Goal: Information Seeking & Learning: Learn about a topic

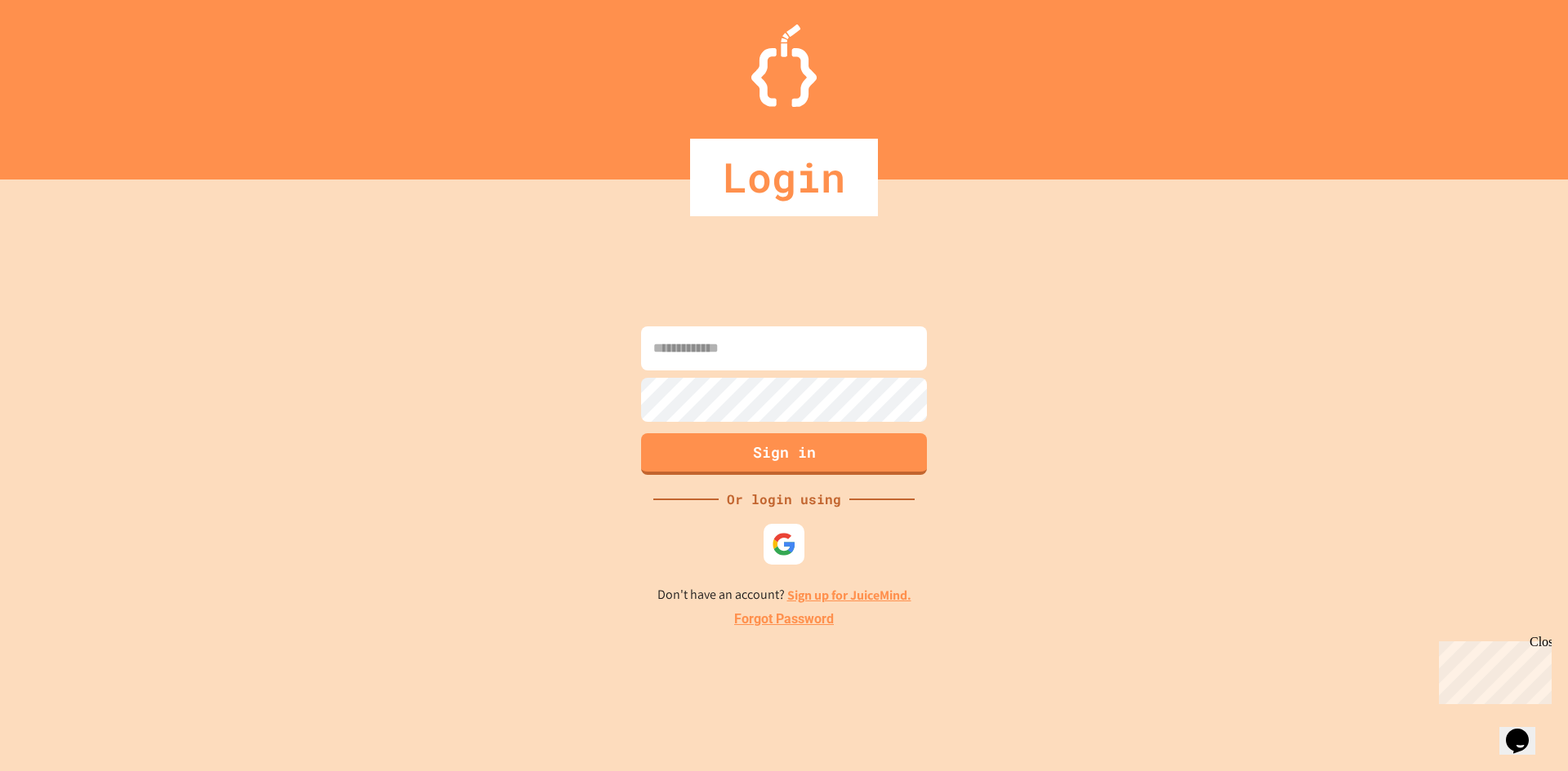
click at [748, 319] on div "Sign in Or login using Don't have an account? Sign up for JuiceMind. Forgot Pas…" at bounding box center [784, 475] width 1568 height 591
click at [743, 334] on input at bounding box center [783, 348] width 286 height 44
click at [740, 344] on input at bounding box center [783, 348] width 286 height 44
click at [740, 349] on input at bounding box center [783, 348] width 286 height 44
click at [733, 357] on input at bounding box center [783, 348] width 286 height 44
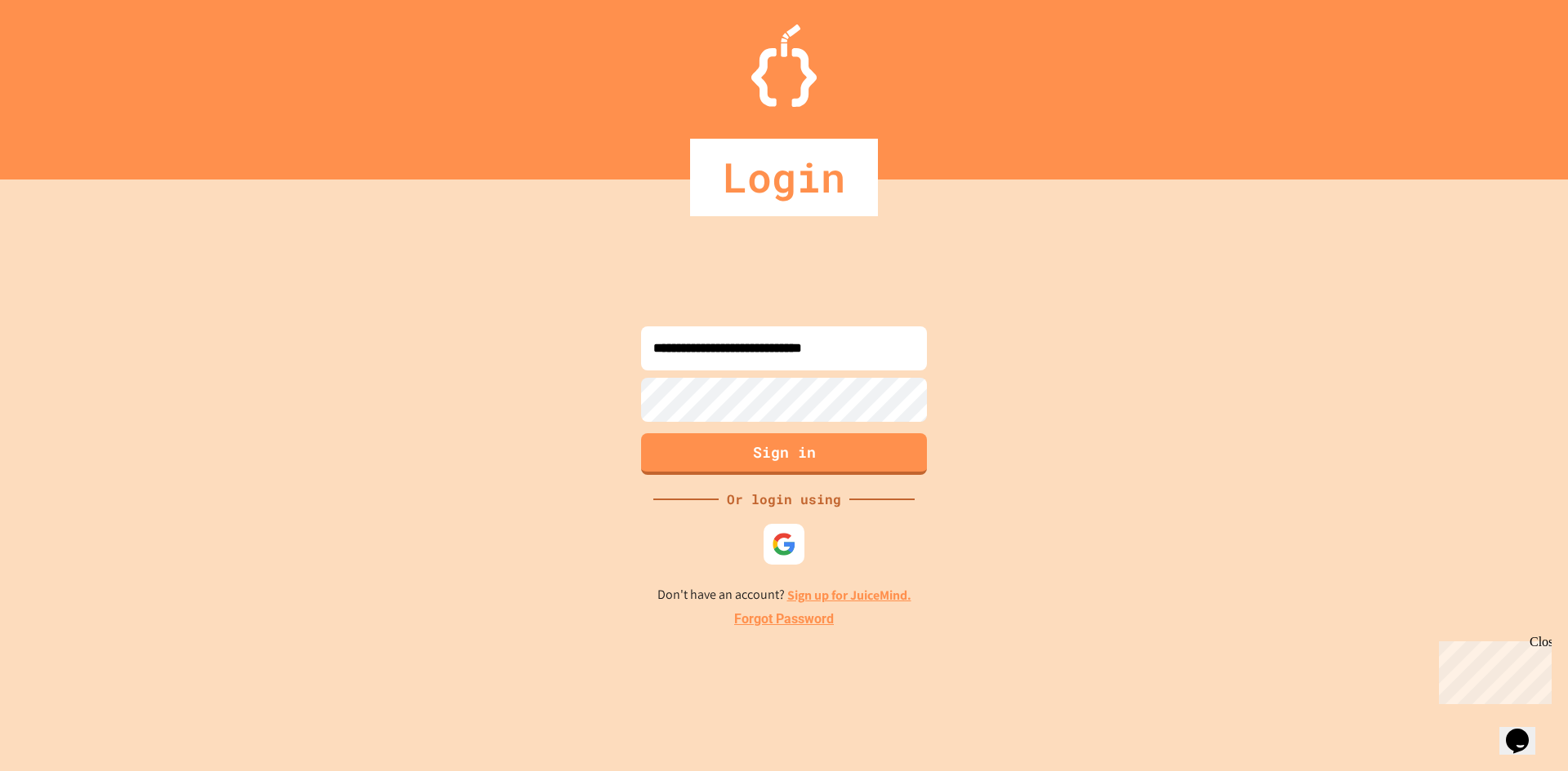
type input "**********"
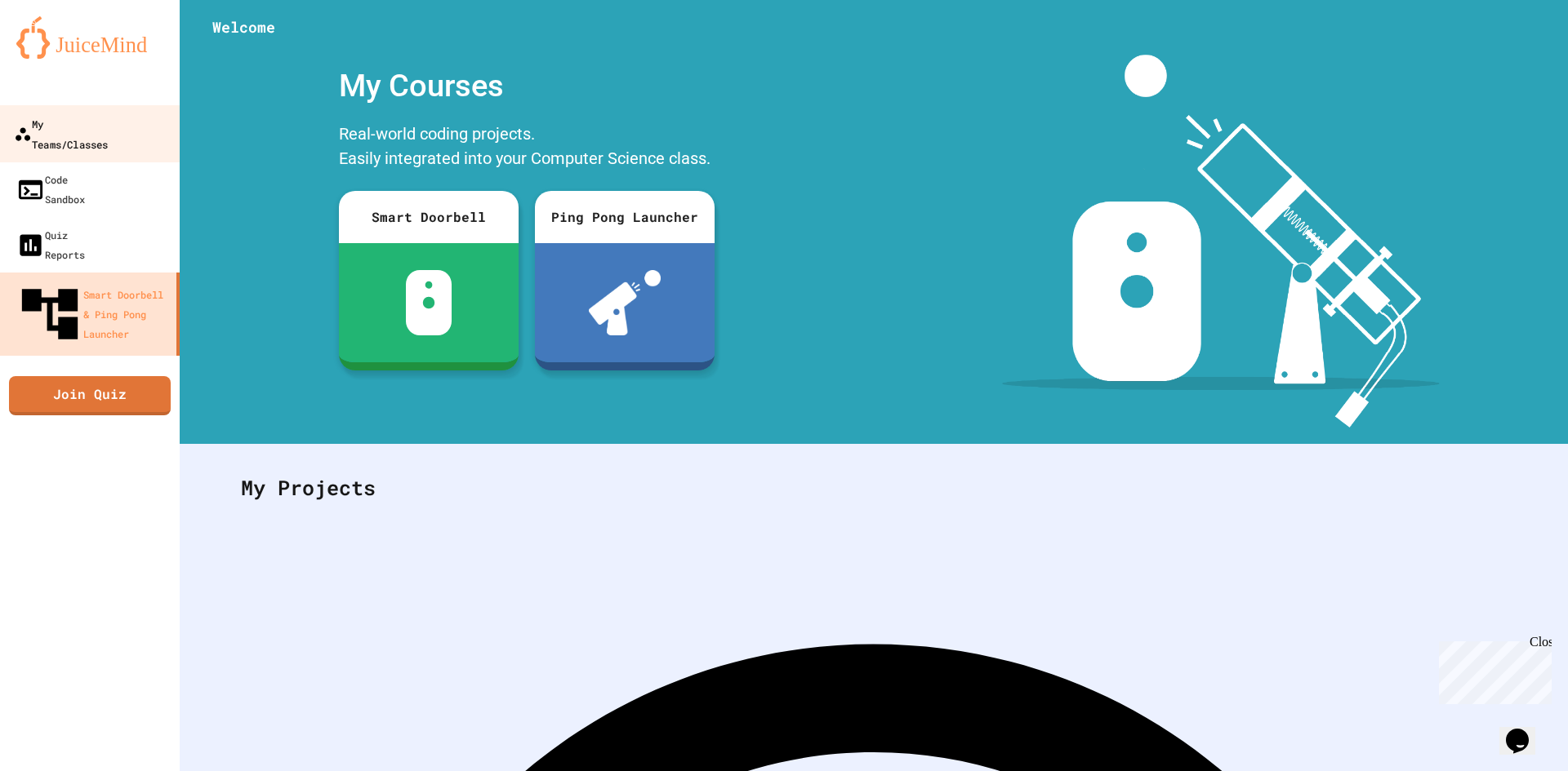
click at [91, 135] on link "My Teams/Classes" at bounding box center [90, 134] width 186 height 58
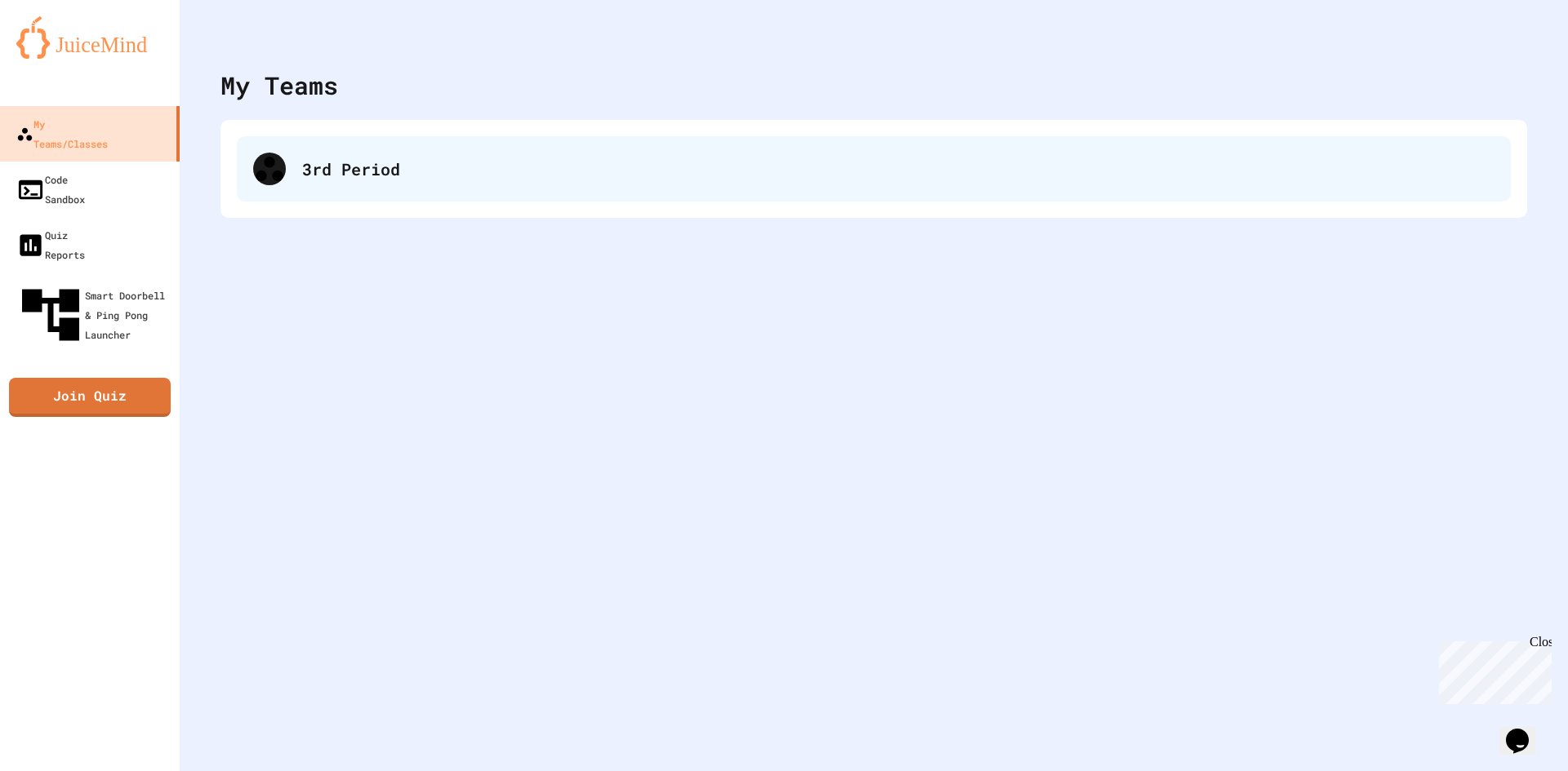
click at [498, 162] on div "3rd Period" at bounding box center [897, 169] width 1192 height 24
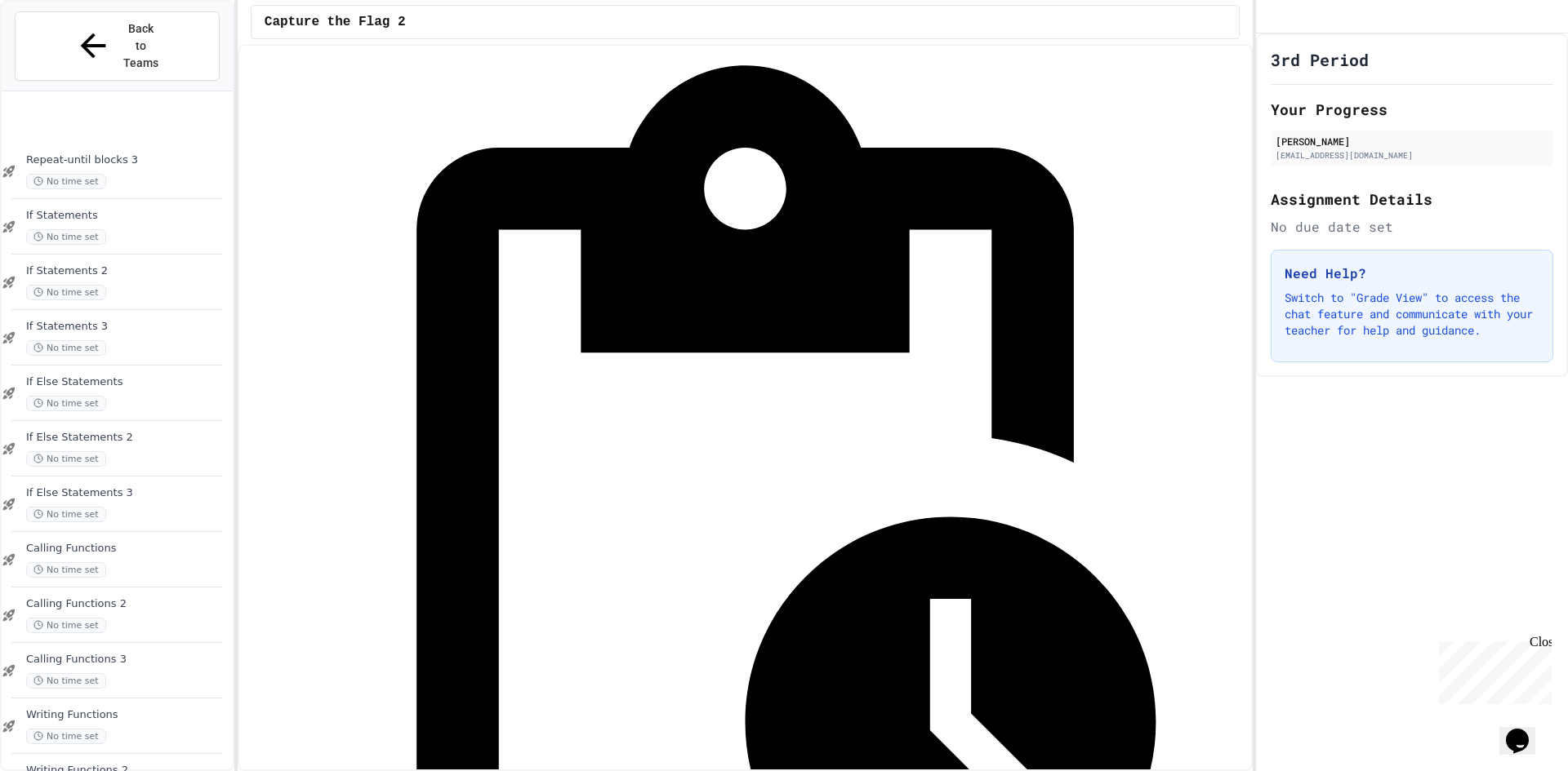
scroll to position [985, 0]
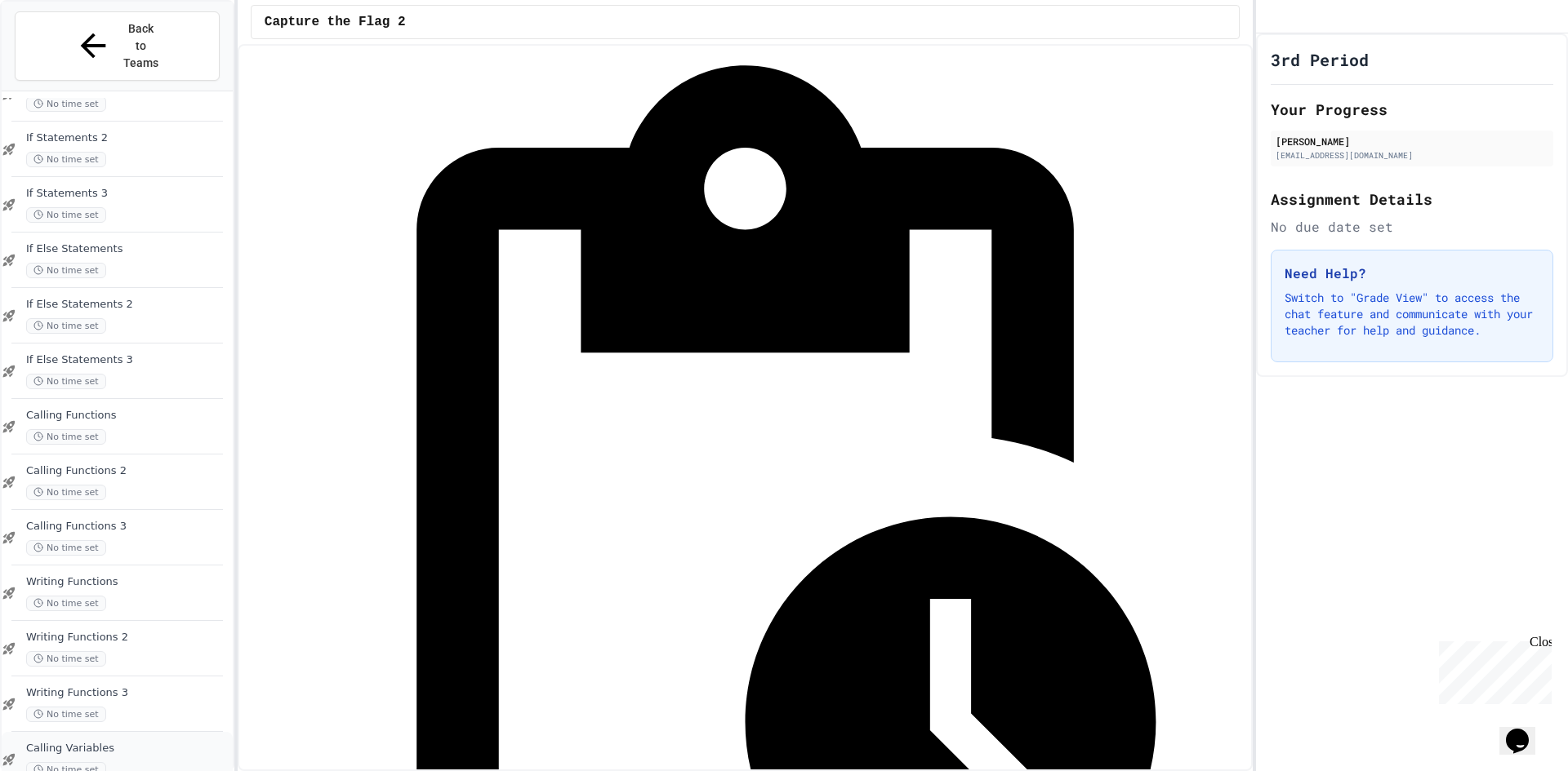
click at [118, 762] on div "No time set" at bounding box center [128, 770] width 203 height 16
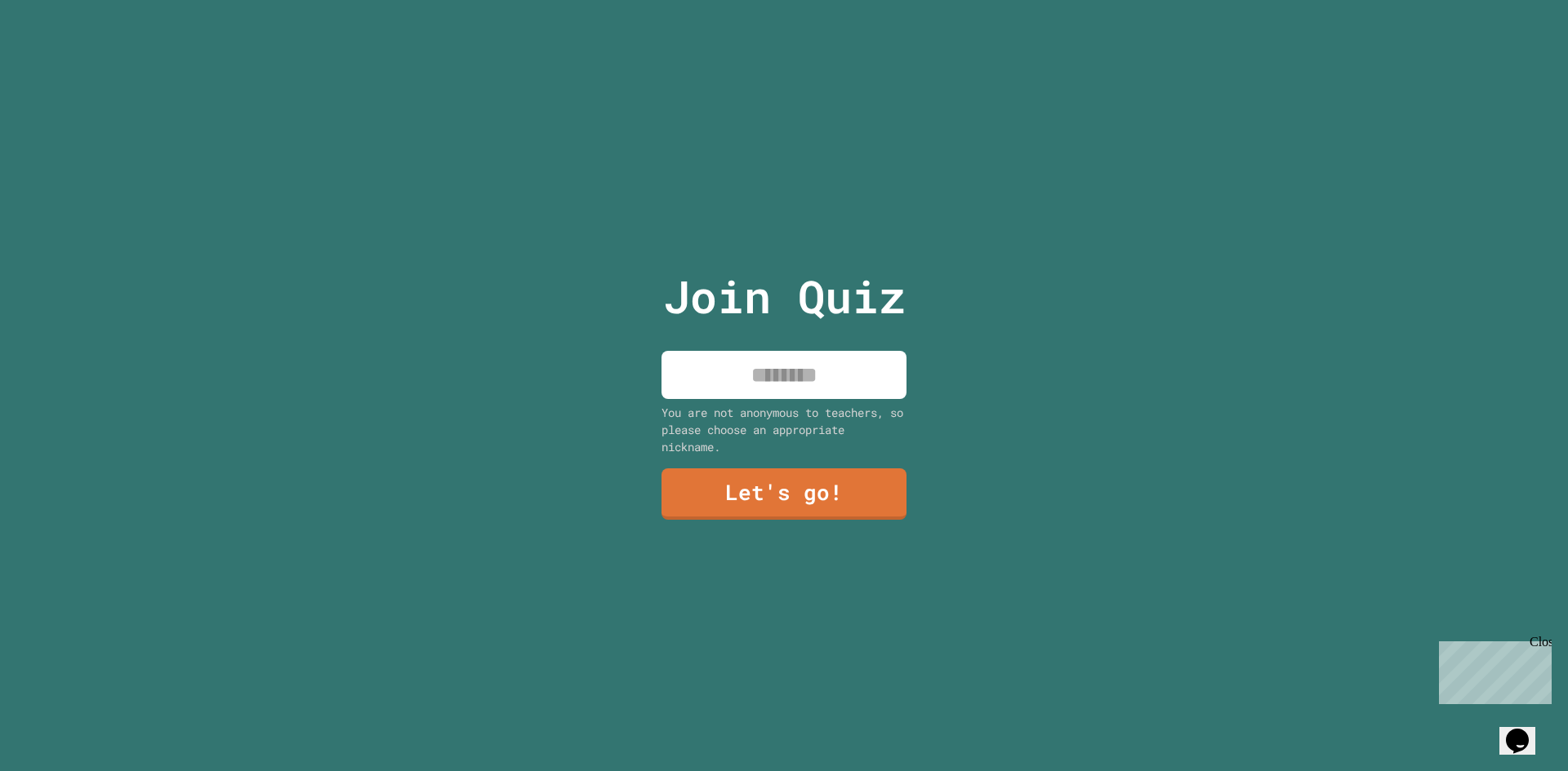
click at [809, 371] on input at bounding box center [783, 375] width 245 height 48
type input "********"
click at [796, 481] on link "Let's go!" at bounding box center [784, 492] width 227 height 54
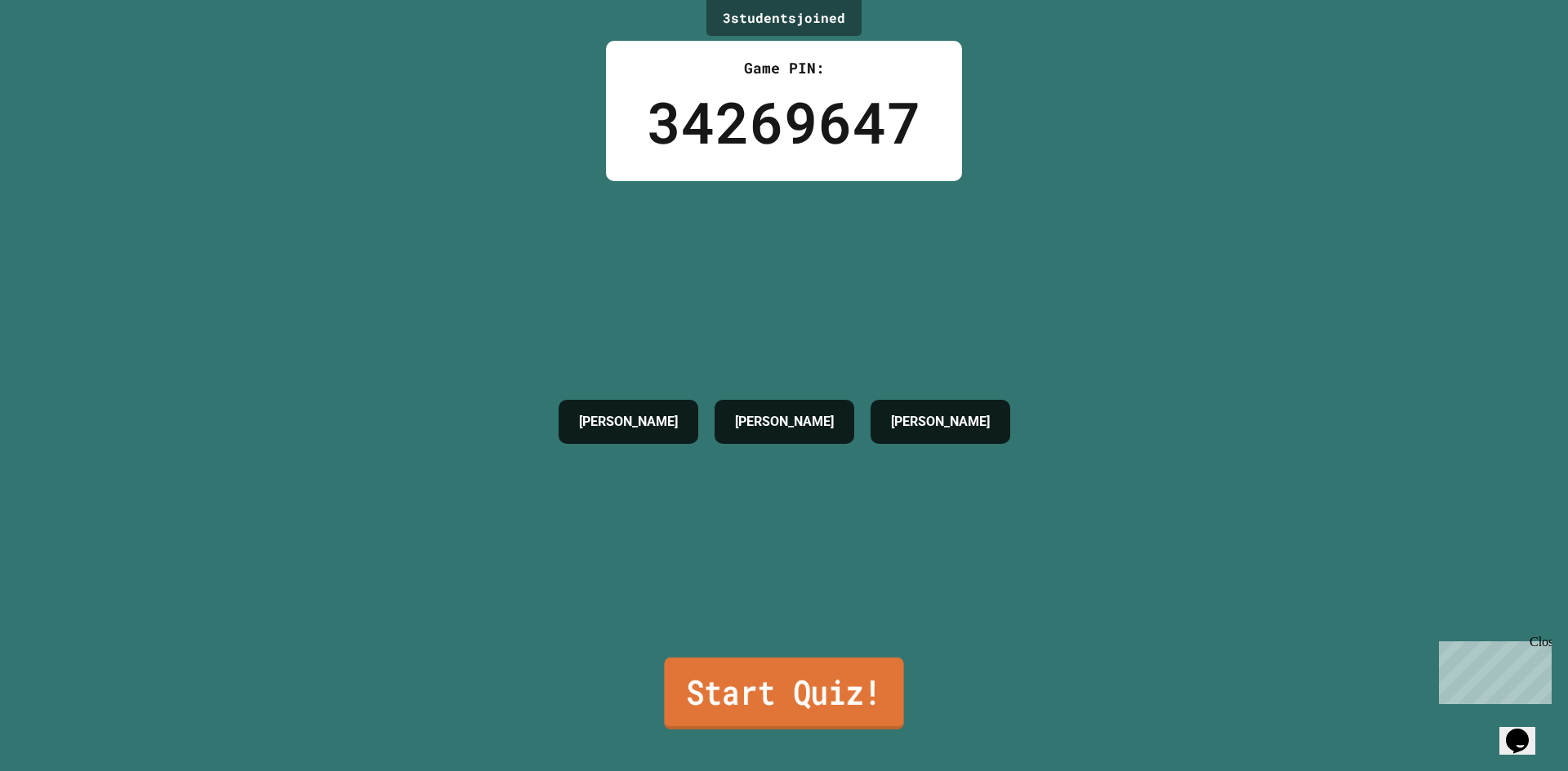
drag, startPoint x: 888, startPoint y: 675, endPoint x: 895, endPoint y: 660, distance: 16.6
click at [895, 660] on link "Start Quiz!" at bounding box center [783, 694] width 239 height 72
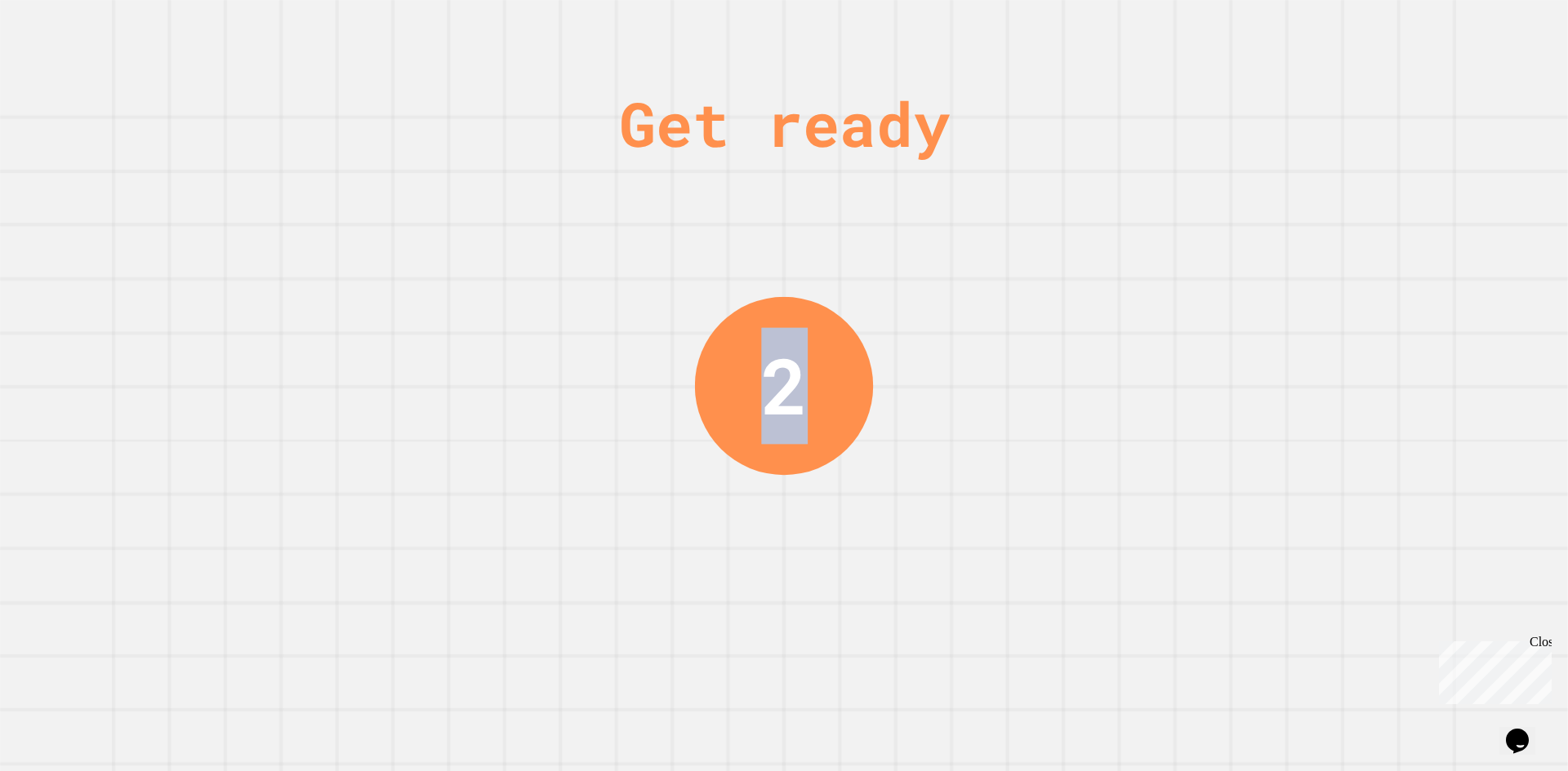
drag, startPoint x: 499, startPoint y: 330, endPoint x: 781, endPoint y: 531, distance: 346.3
click at [781, 531] on div "Get ready 2" at bounding box center [784, 386] width 1568 height 771
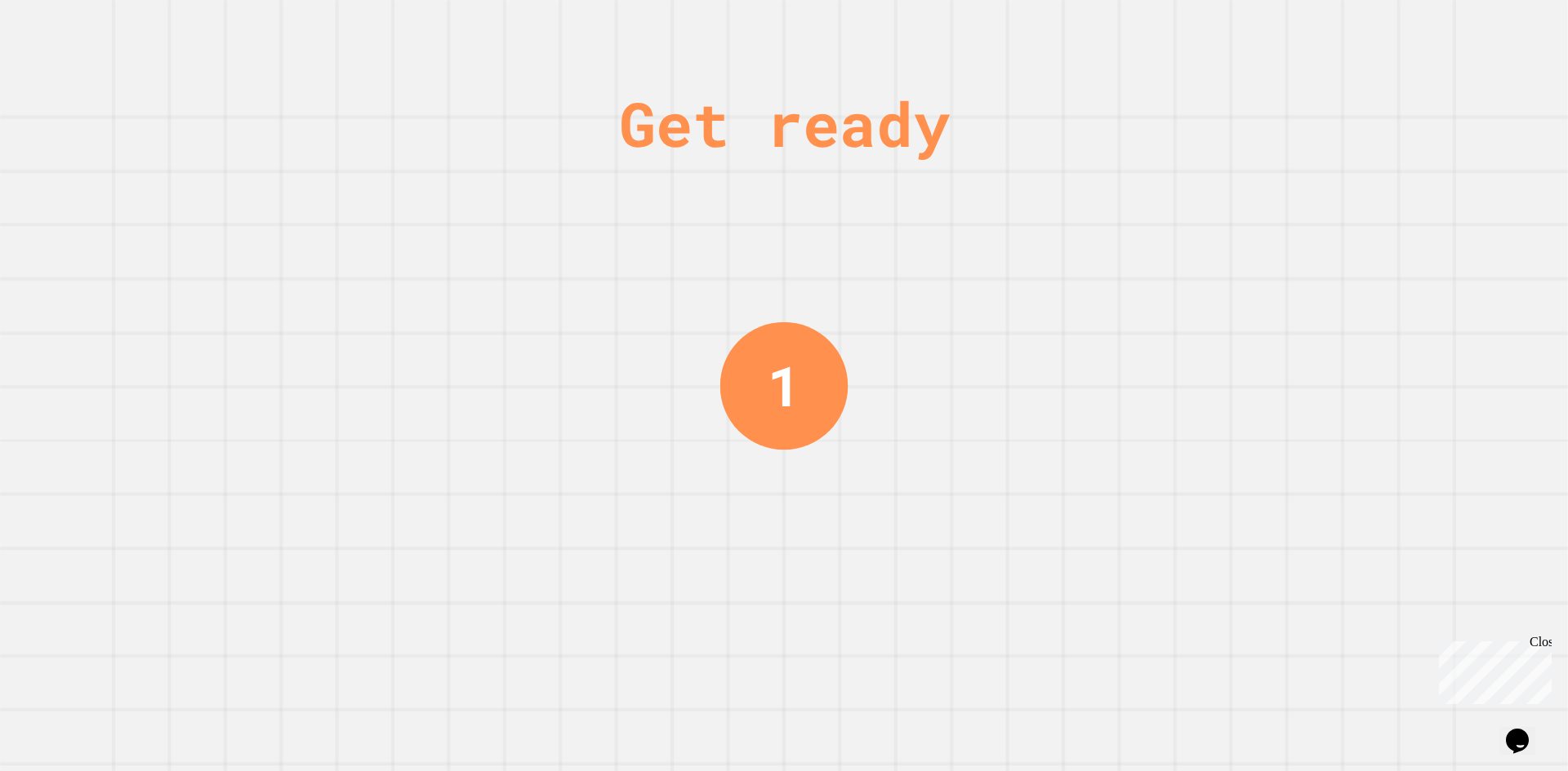
click at [781, 532] on div "Get ready 1" at bounding box center [783, 386] width 122 height 771
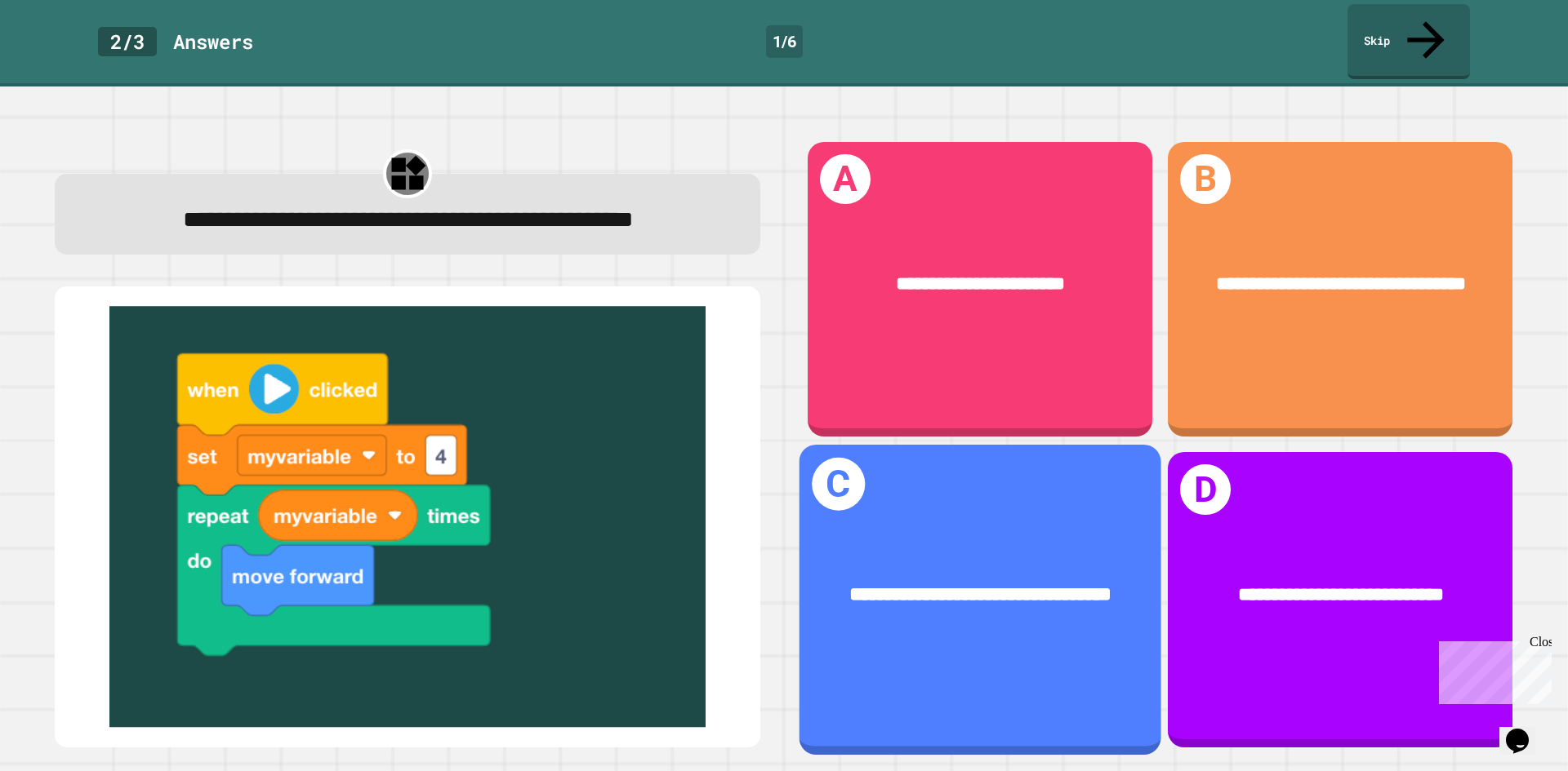
click at [1019, 541] on div "**********" at bounding box center [980, 595] width 361 height 109
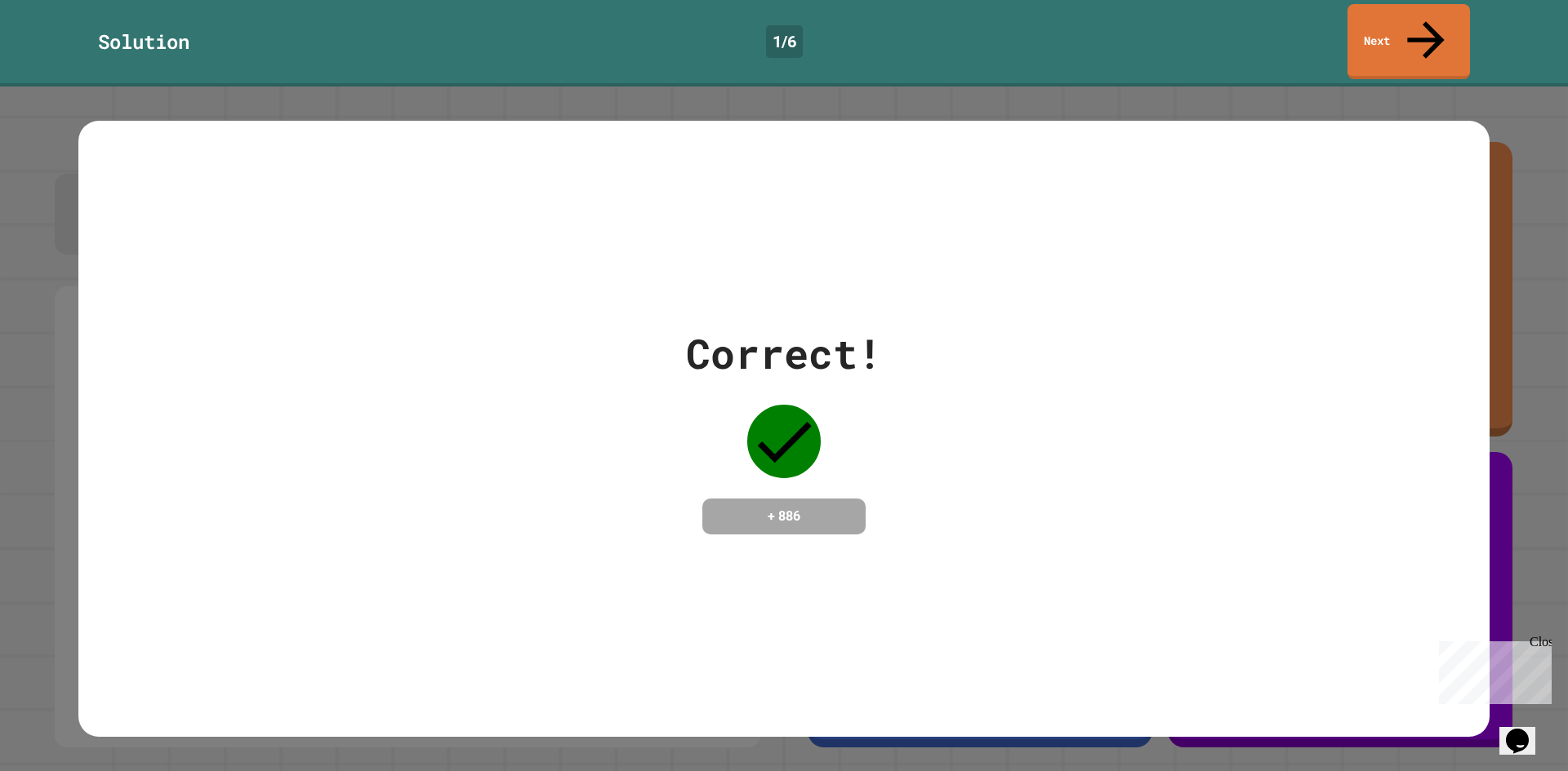
drag, startPoint x: 995, startPoint y: 537, endPoint x: 1128, endPoint y: 353, distance: 227.0
click at [995, 533] on div "Correct! + 886" at bounding box center [783, 428] width 1411 height 616
click at [1429, 24] on icon at bounding box center [1425, 37] width 53 height 58
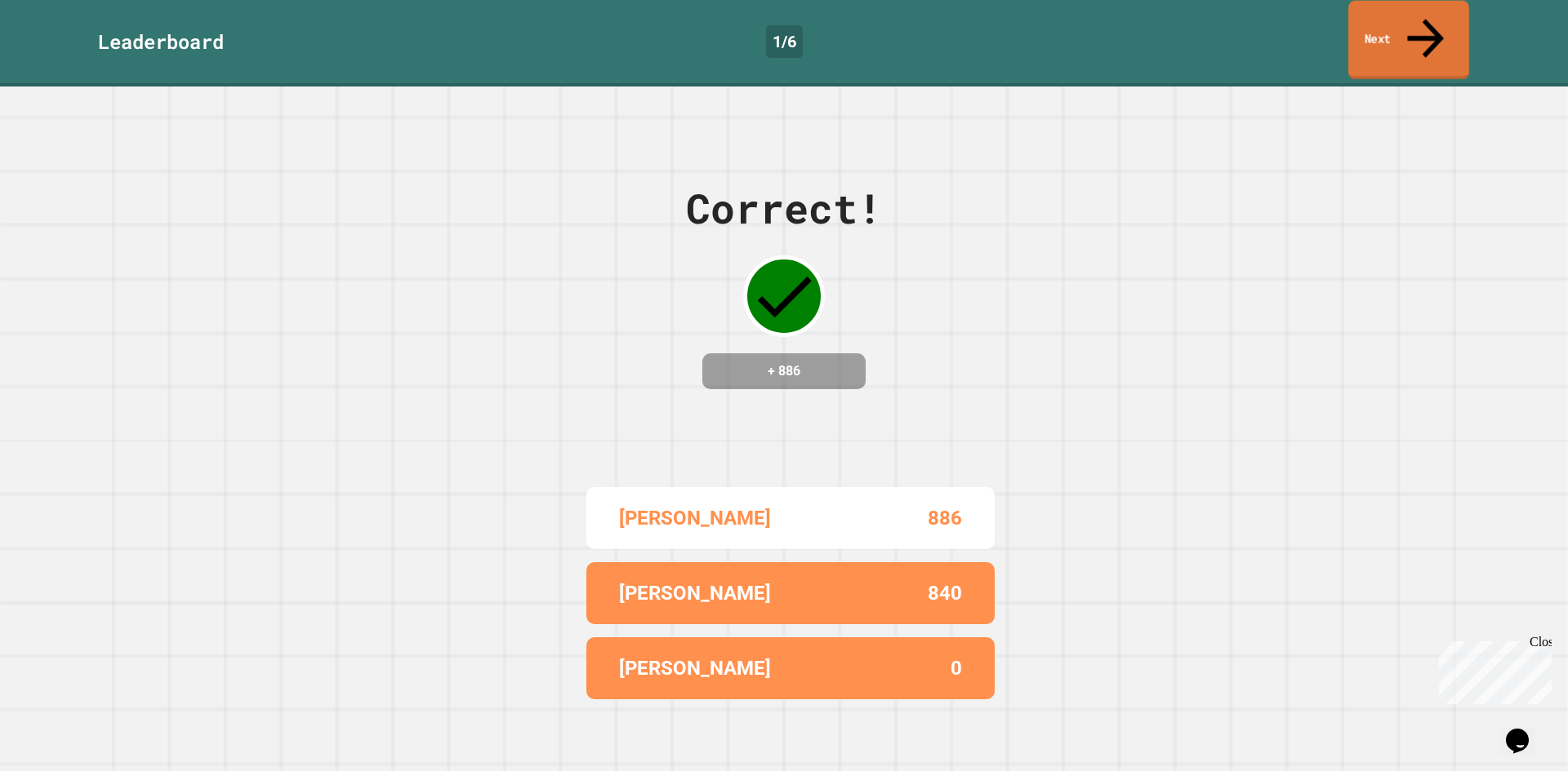
click at [1357, 6] on link "Next" at bounding box center [1409, 40] width 121 height 79
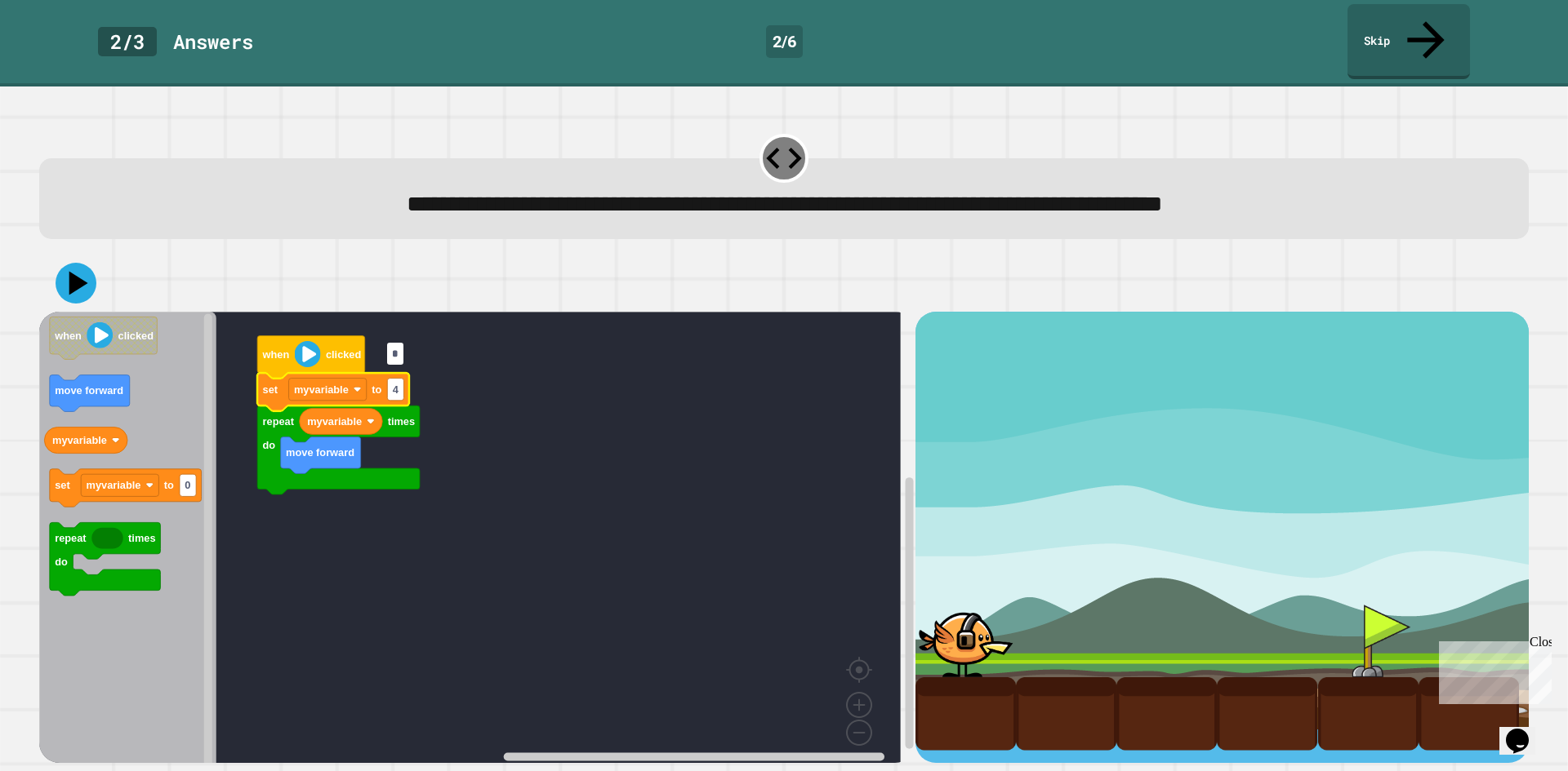
type input "*"
click at [120, 247] on div "when clicked myvariable move forward repeat times do set myvariable to 4 when c…" at bounding box center [783, 508] width 1505 height 524
click at [63, 259] on icon at bounding box center [76, 283] width 49 height 49
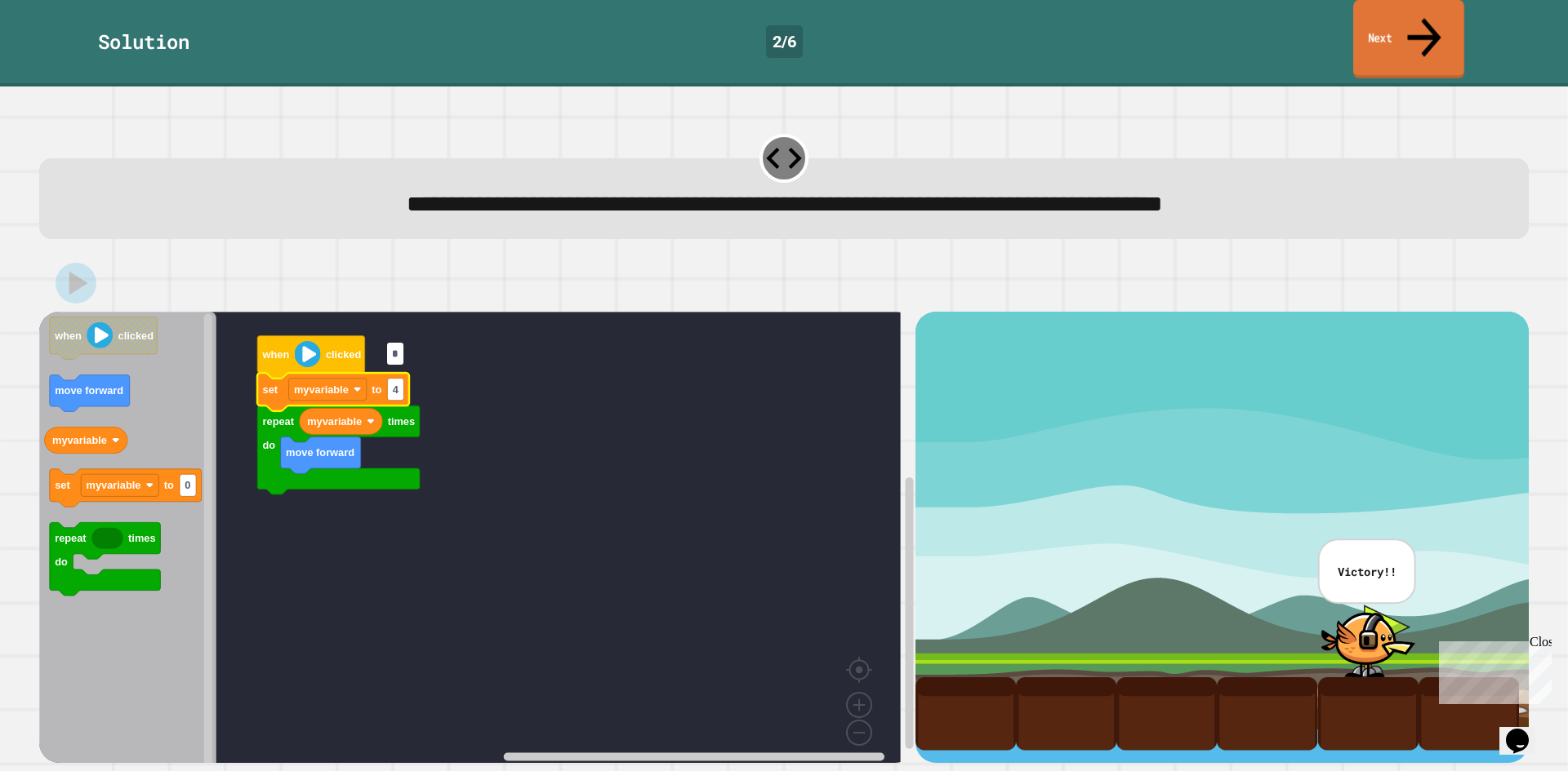
click at [1359, 7] on link "Next" at bounding box center [1409, 39] width 111 height 79
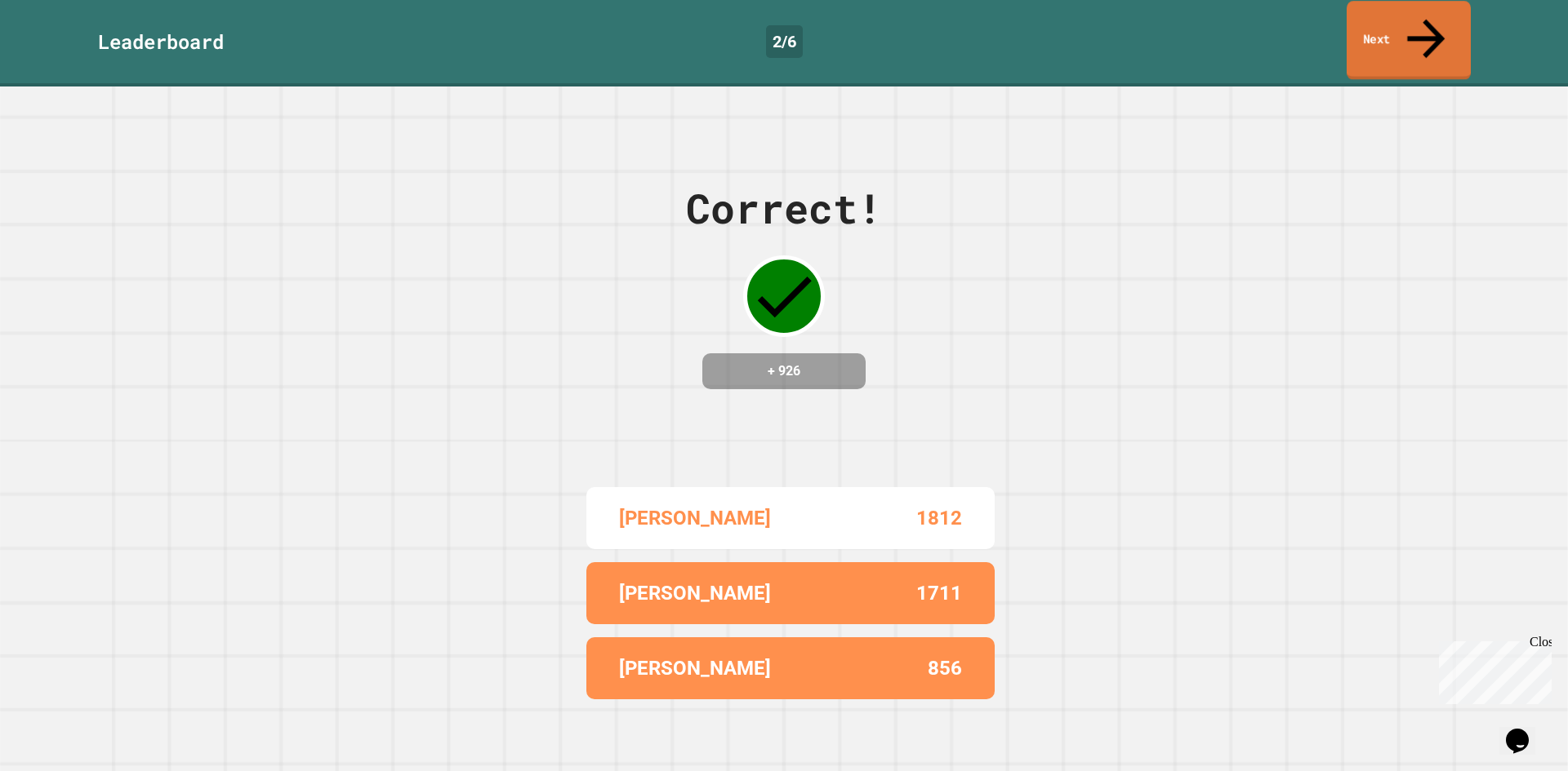
click at [1359, 11] on link "Next" at bounding box center [1408, 40] width 124 height 79
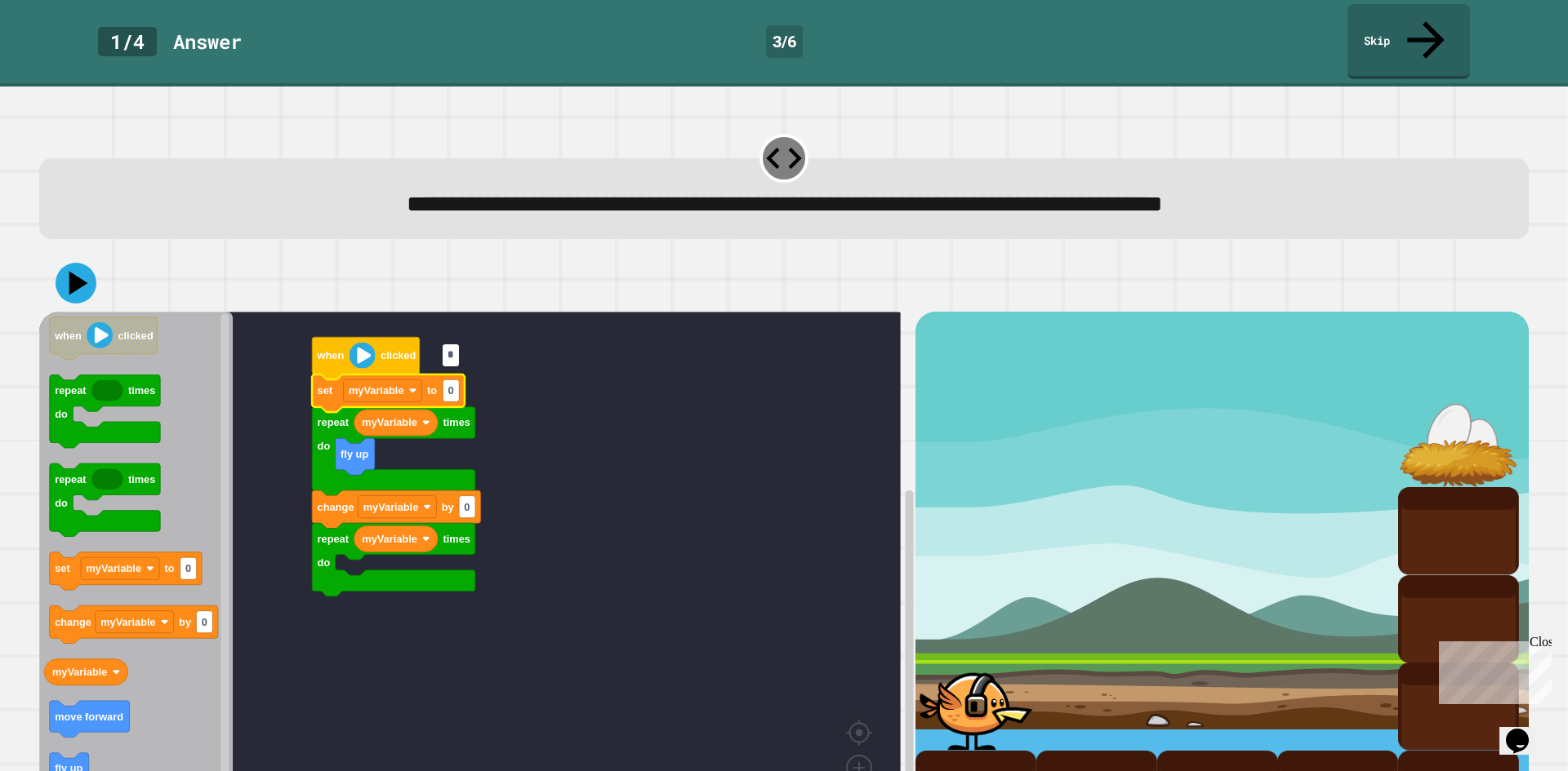
type input "*"
click at [555, 547] on rect "Blockly Workspace" at bounding box center [470, 574] width 861 height 526
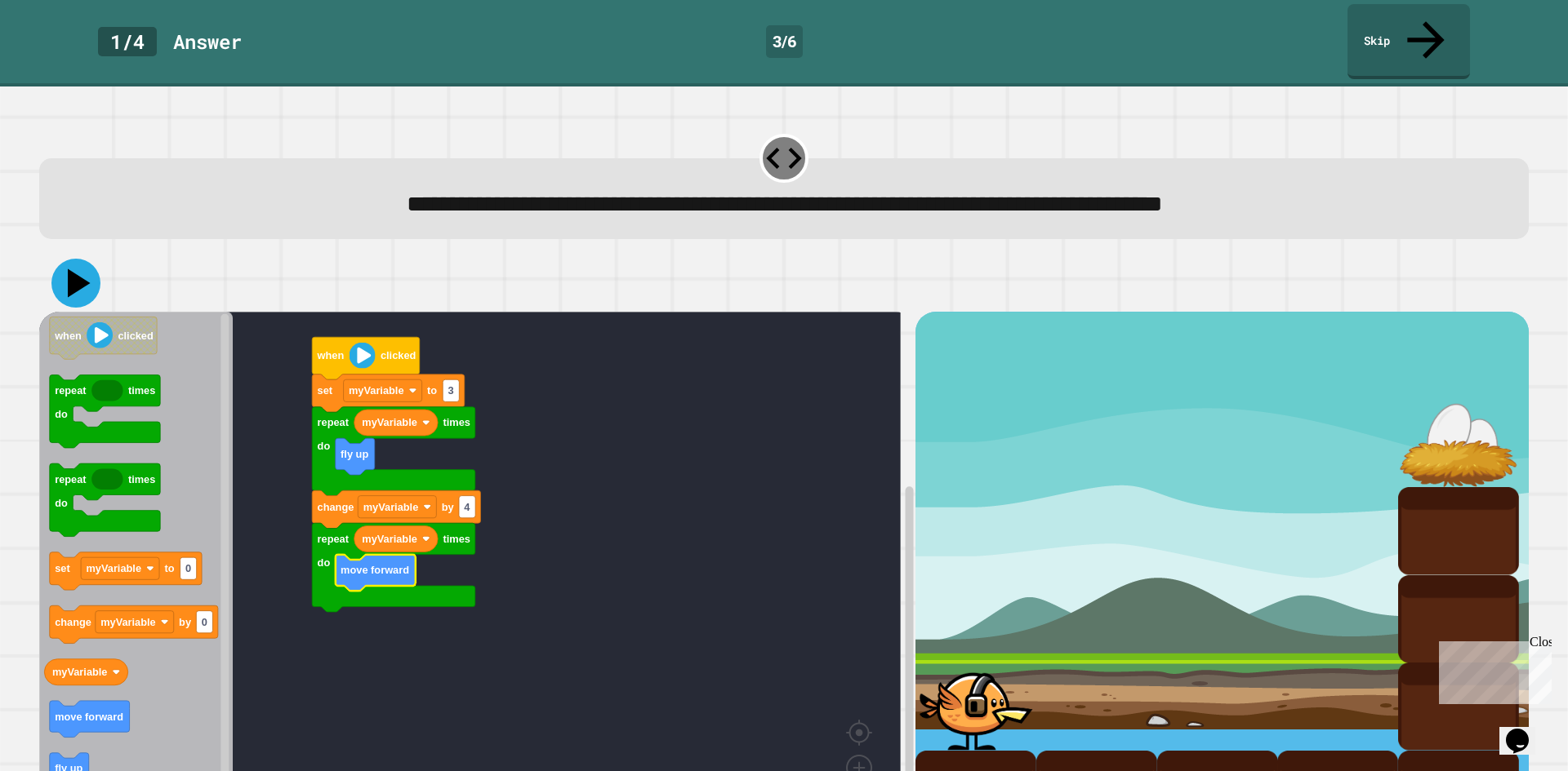
click at [87, 259] on icon at bounding box center [76, 283] width 49 height 49
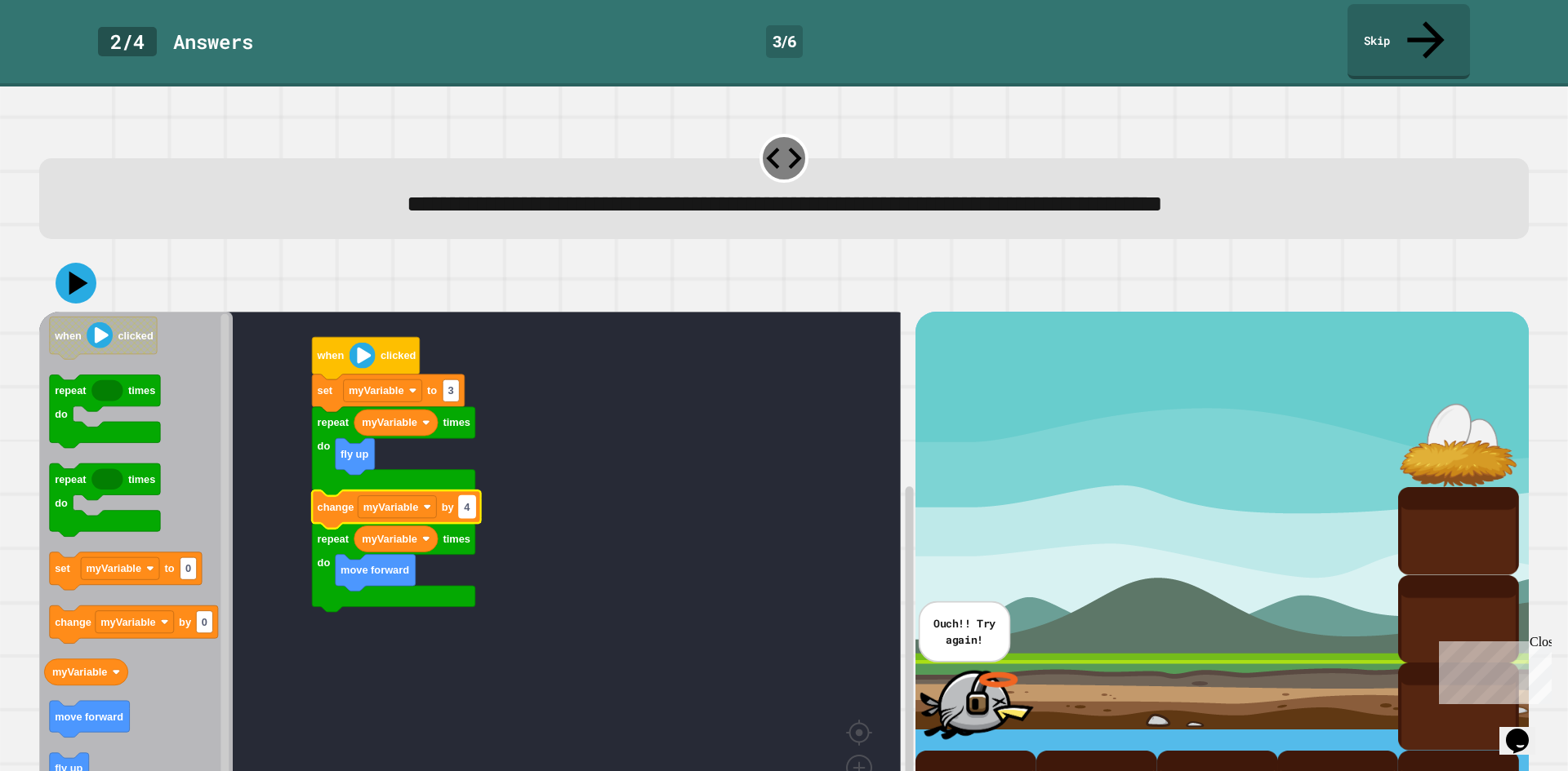
click at [472, 496] on rect "Blockly Workspace" at bounding box center [467, 507] width 17 height 22
click at [472, 481] on input "*" at bounding box center [467, 471] width 17 height 22
type input "*"
click at [603, 446] on rect "Blockly Workspace" at bounding box center [470, 574] width 861 height 526
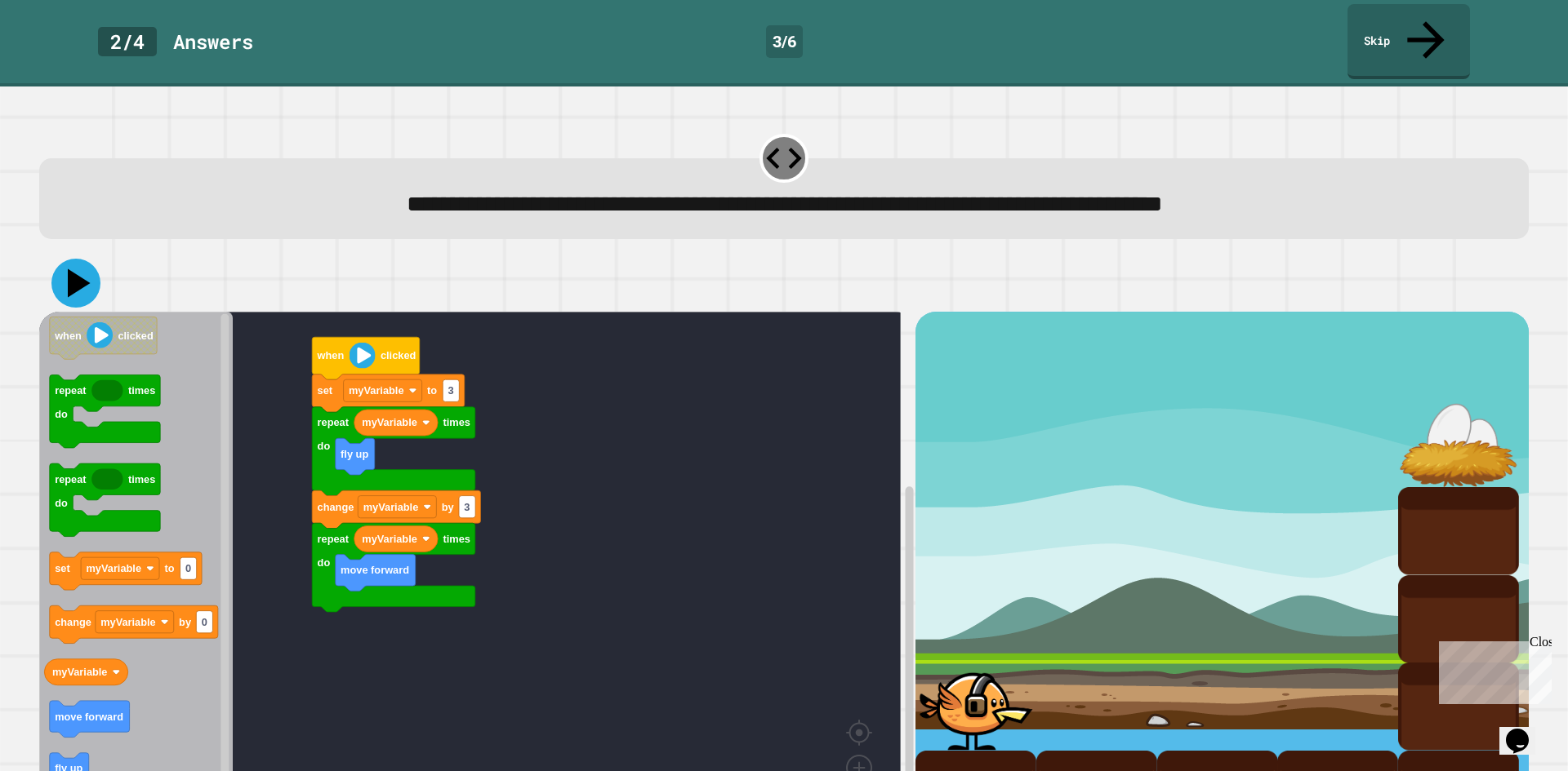
click at [79, 259] on icon at bounding box center [76, 283] width 49 height 49
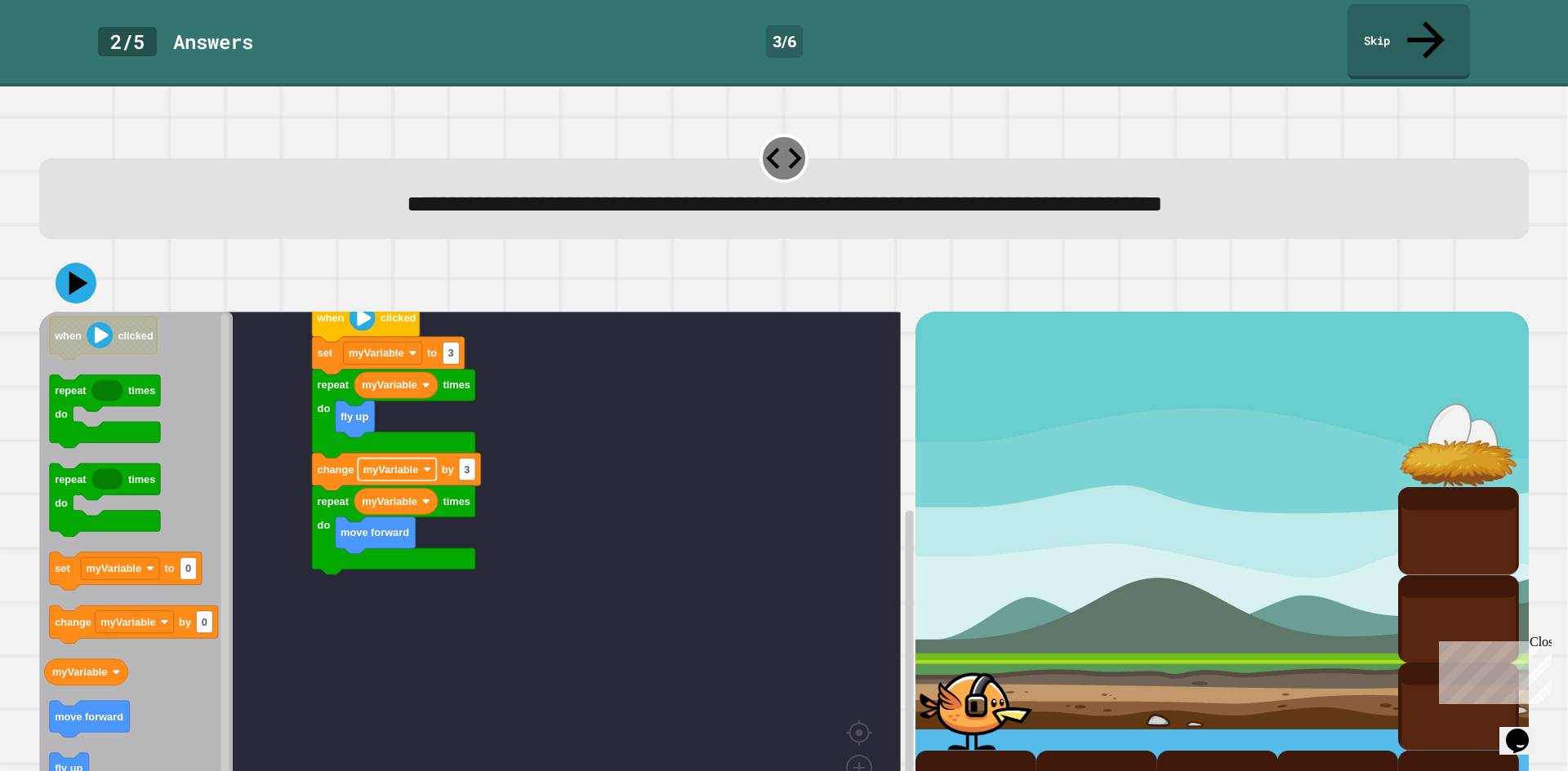
click at [408, 464] on text "myVariable" at bounding box center [391, 469] width 56 height 13
click at [515, 440] on rect "Blockly Workspace" at bounding box center [470, 574] width 861 height 526
click at [288, 414] on rect "Blockly Workspace" at bounding box center [470, 574] width 861 height 526
click at [475, 459] on rect "Blockly Workspace" at bounding box center [467, 469] width 17 height 22
type input "*"
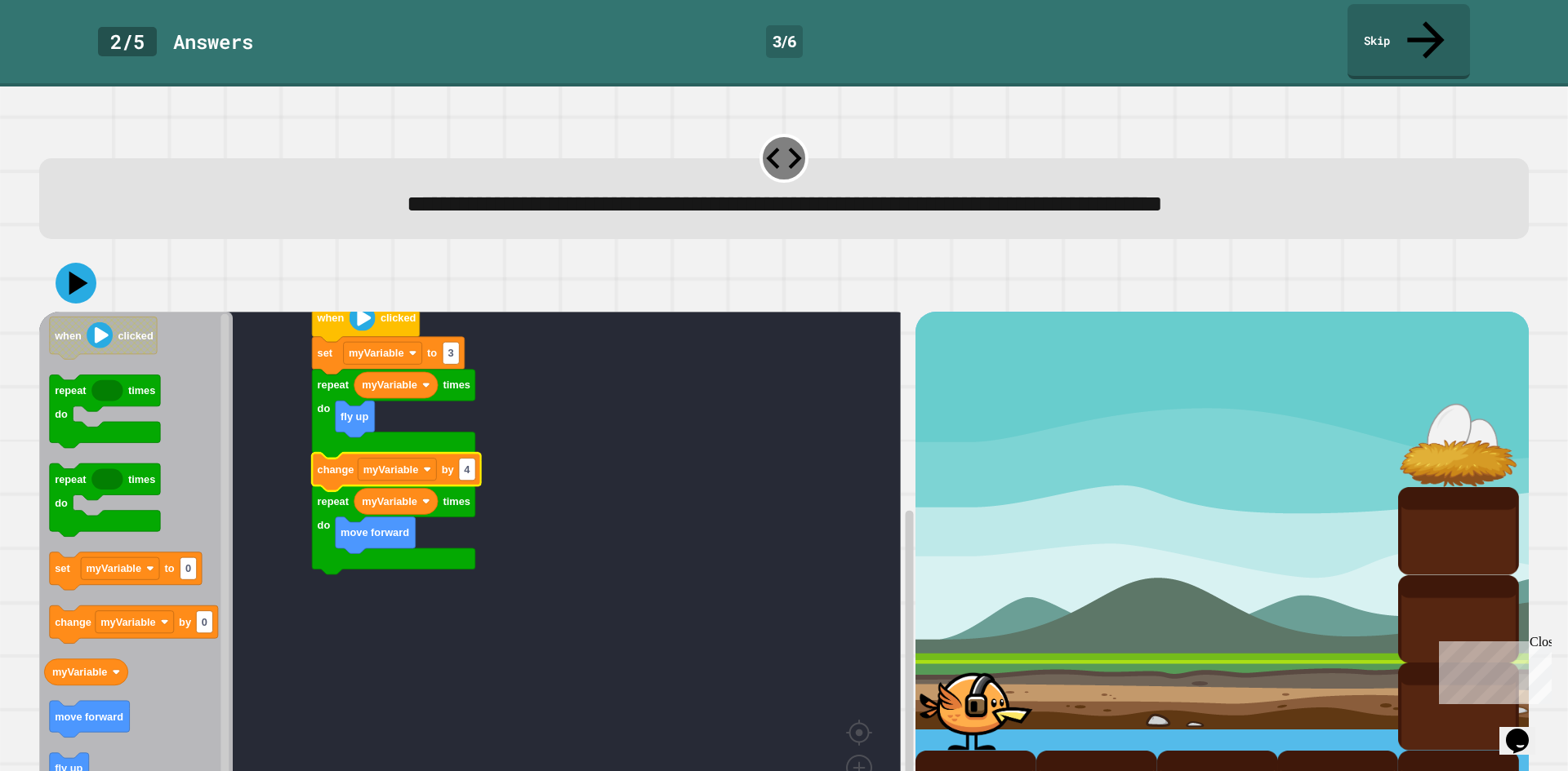
click at [586, 495] on rect "Blockly Workspace" at bounding box center [470, 574] width 861 height 526
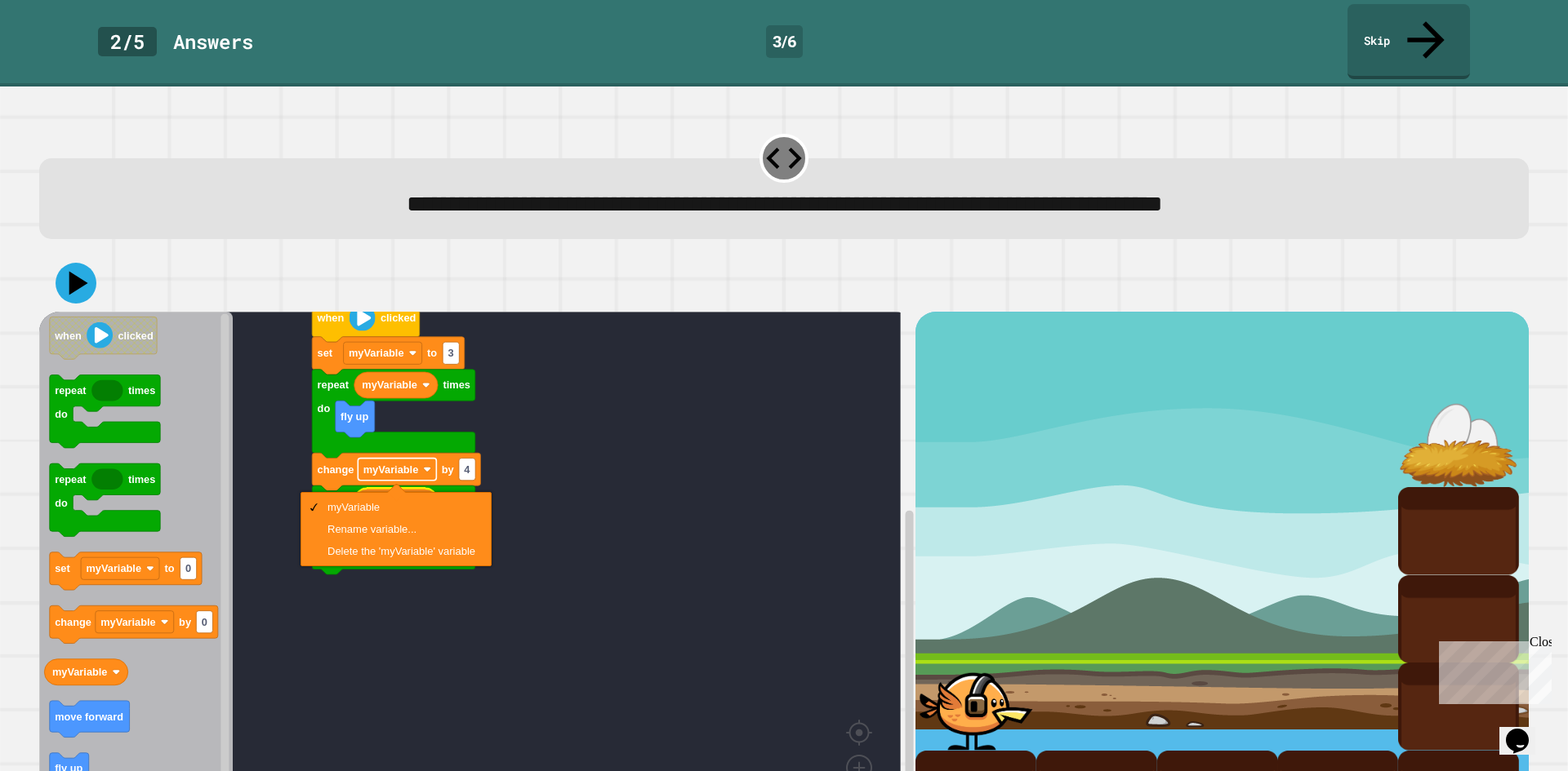
click at [405, 464] on text "myVariable" at bounding box center [391, 469] width 56 height 13
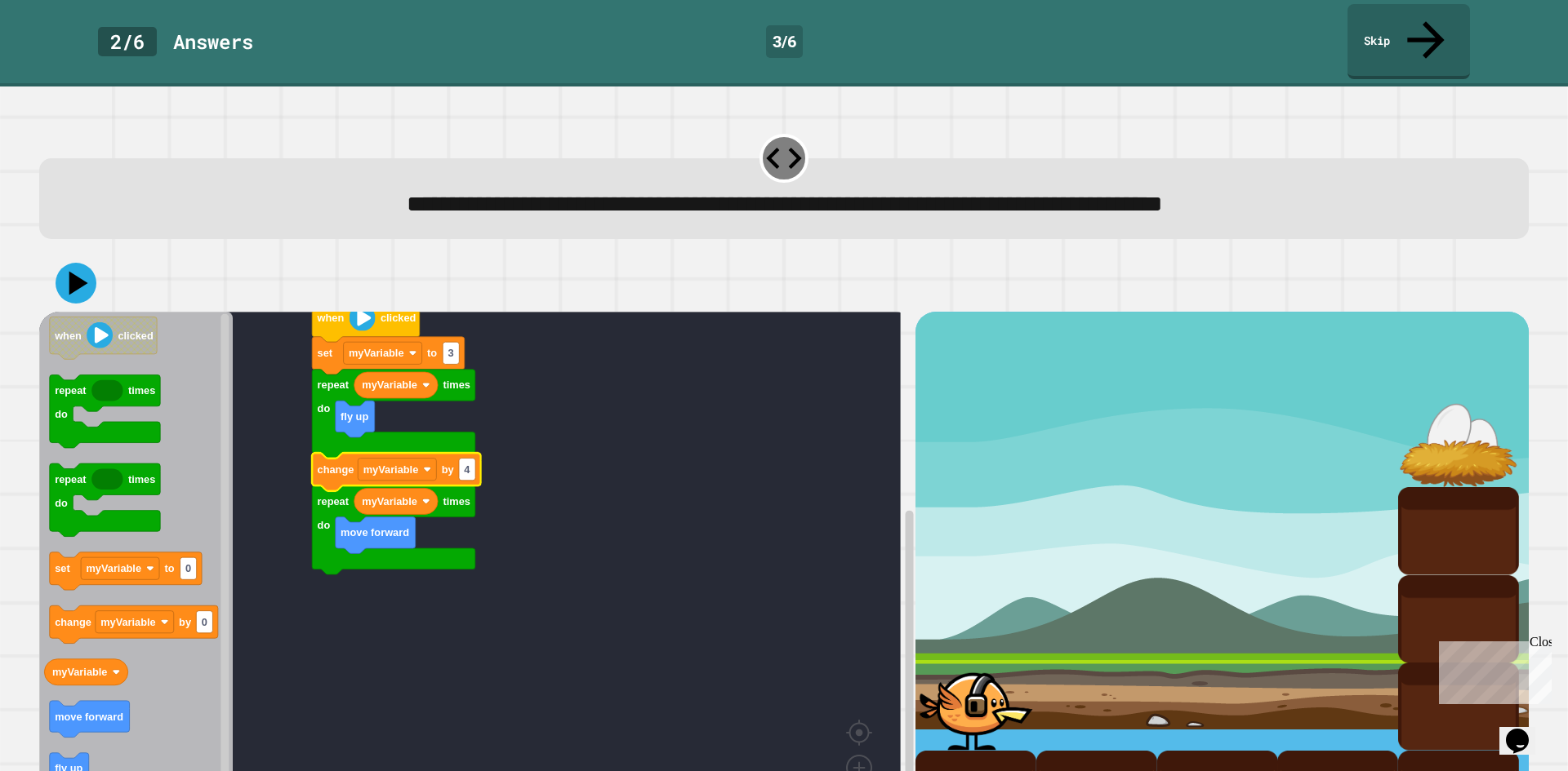
click at [636, 330] on rect "Blockly Workspace" at bounding box center [470, 574] width 861 height 526
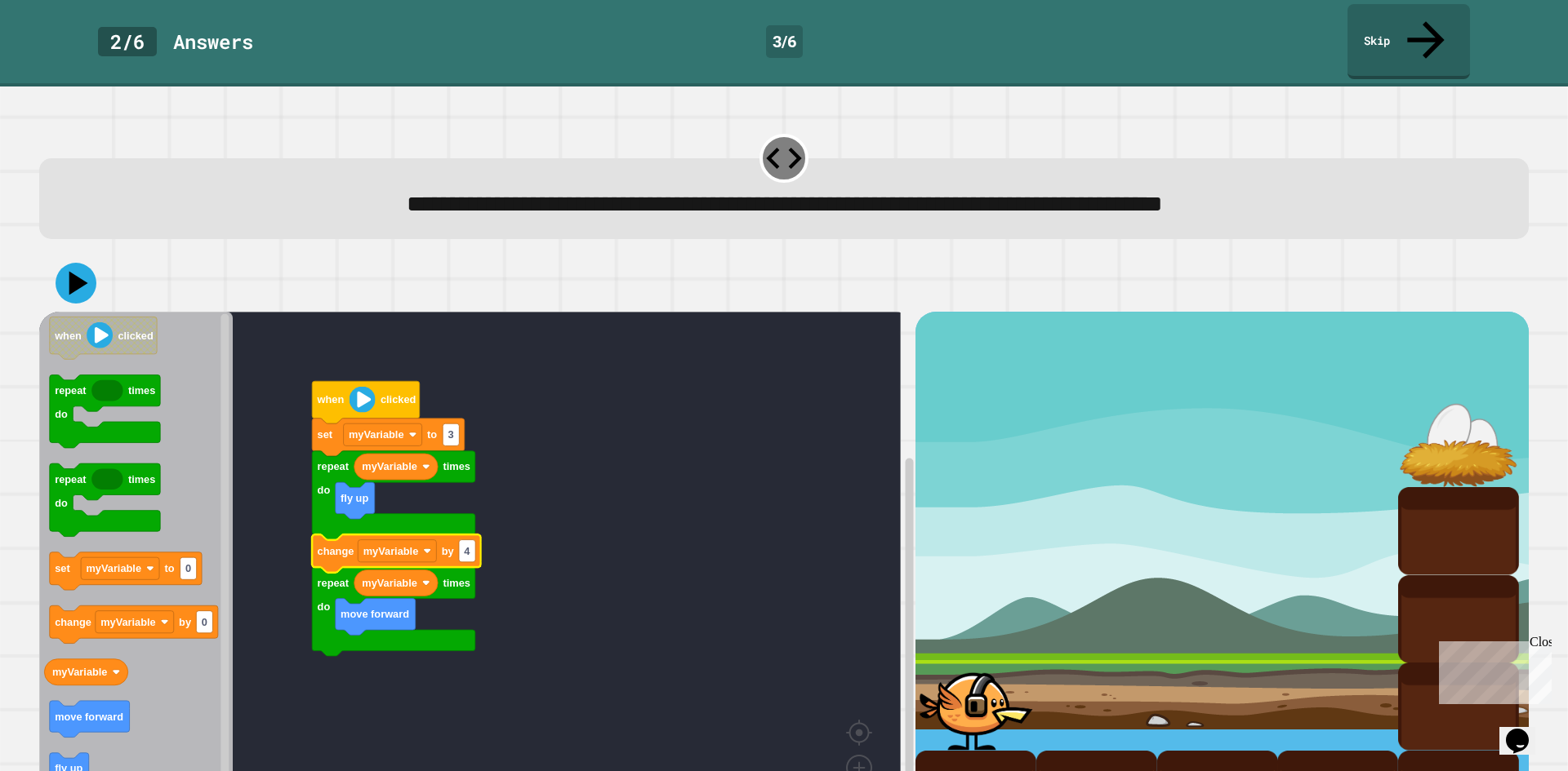
click at [251, 323] on rect "Blockly Workspace" at bounding box center [470, 574] width 861 height 526
click at [225, 354] on rect "Blockly Workspace" at bounding box center [225, 575] width 8 height 521
drag, startPoint x: 78, startPoint y: 257, endPoint x: 70, endPoint y: 259, distance: 8.2
click at [72, 260] on icon at bounding box center [76, 283] width 48 height 48
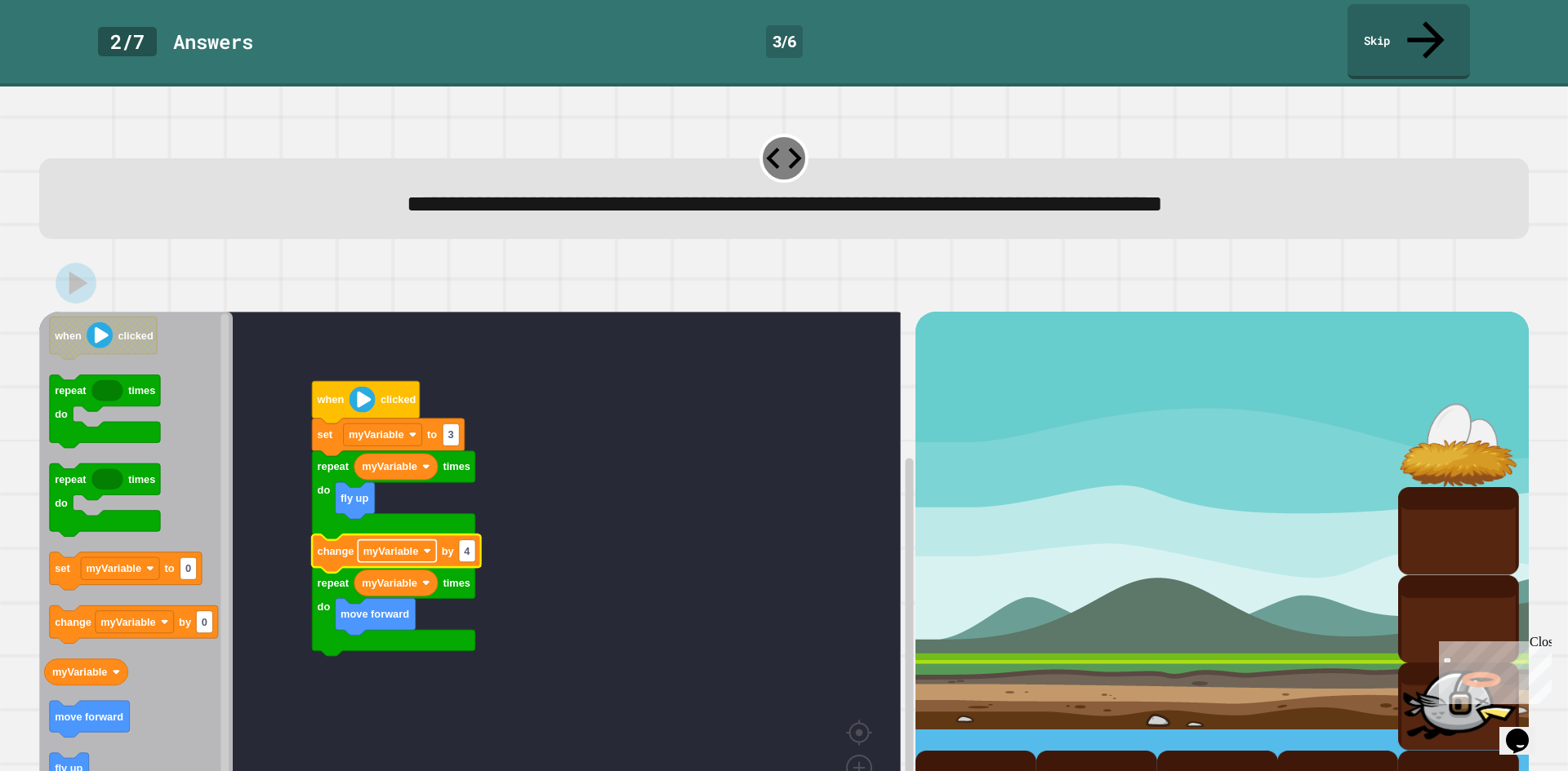
click at [406, 546] on text "myVariable" at bounding box center [391, 551] width 56 height 13
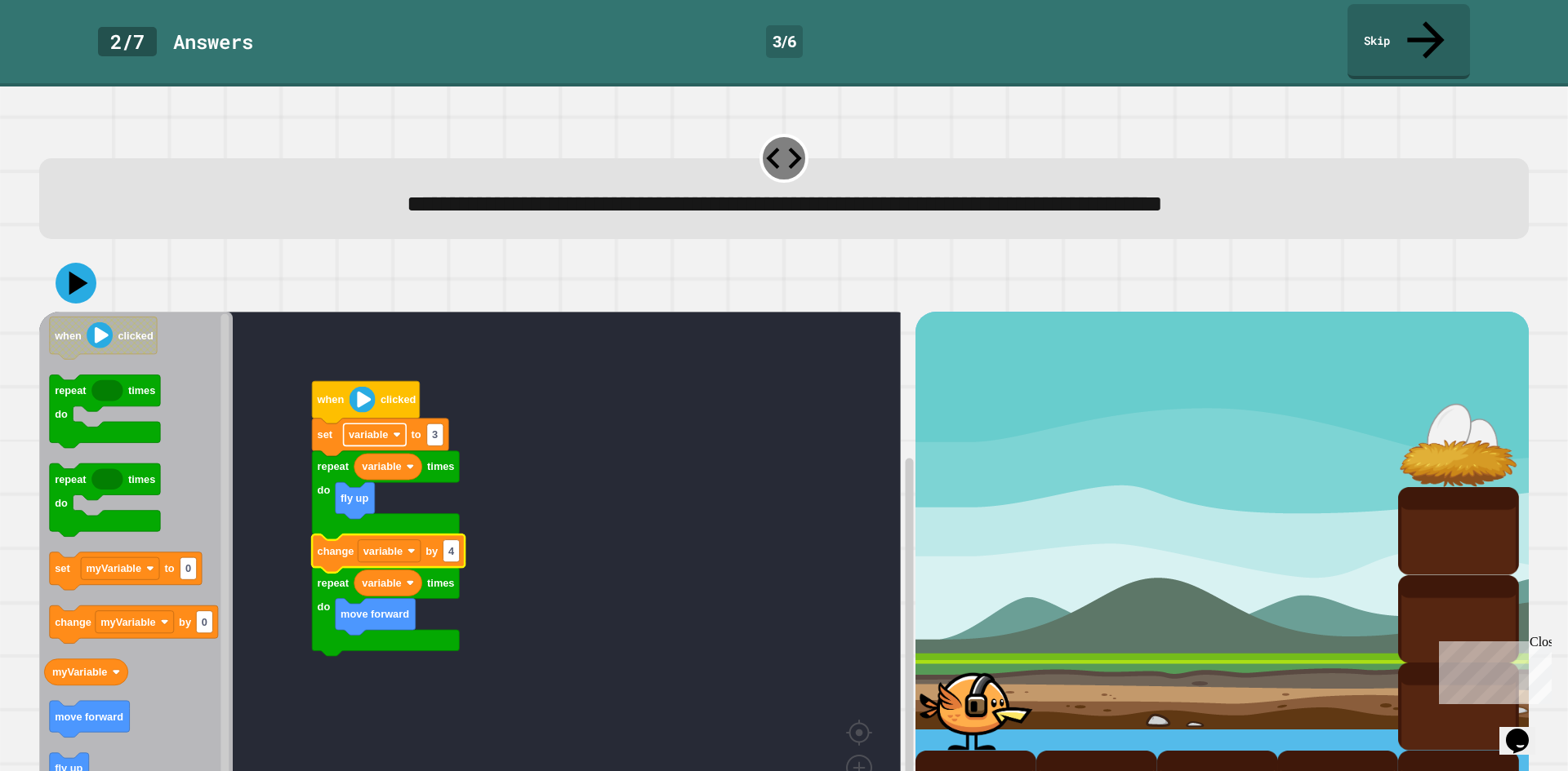
click at [383, 425] on rect "Blockly Workspace" at bounding box center [375, 435] width 62 height 22
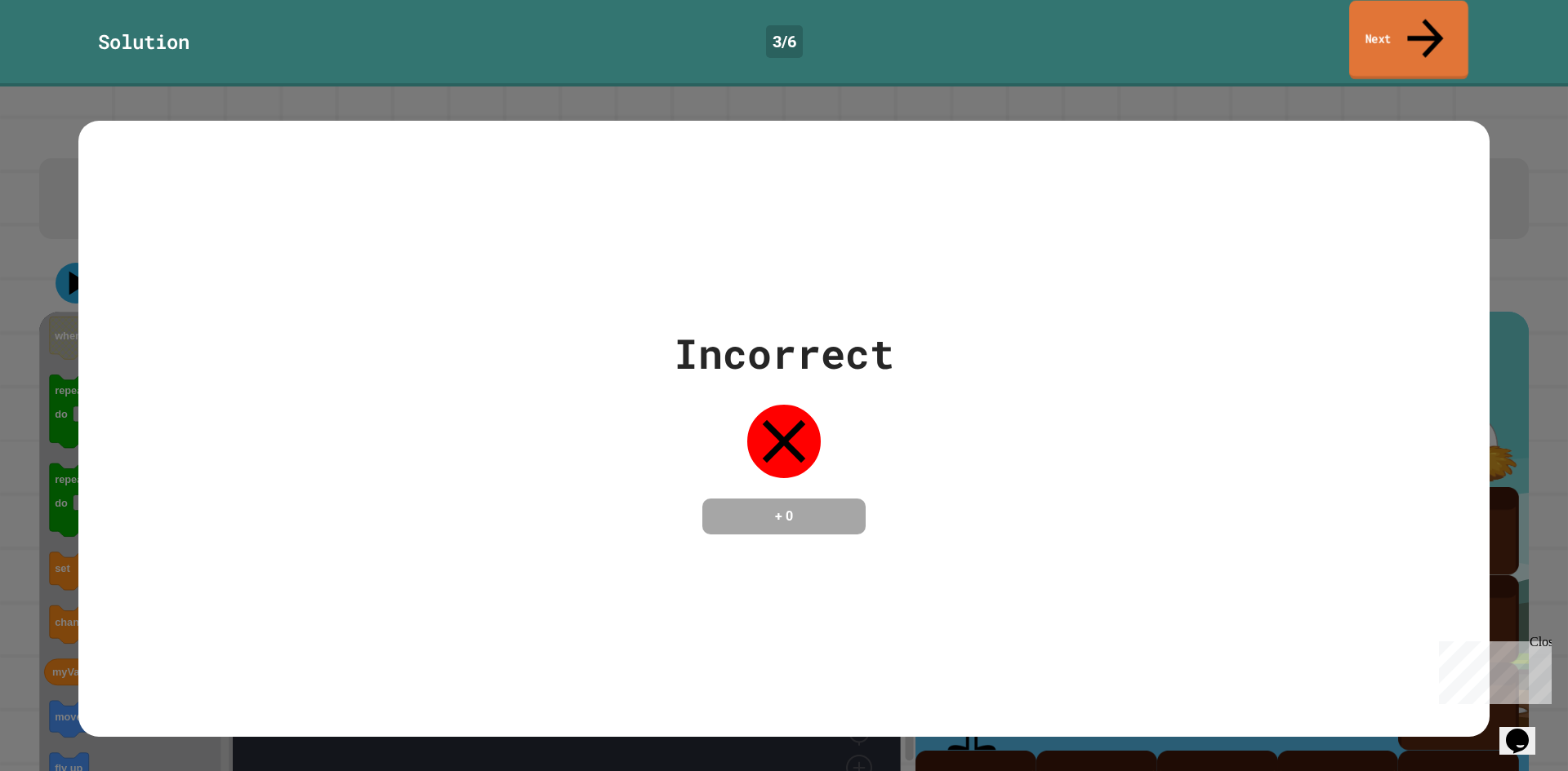
click at [1398, 27] on link "Next" at bounding box center [1409, 40] width 119 height 79
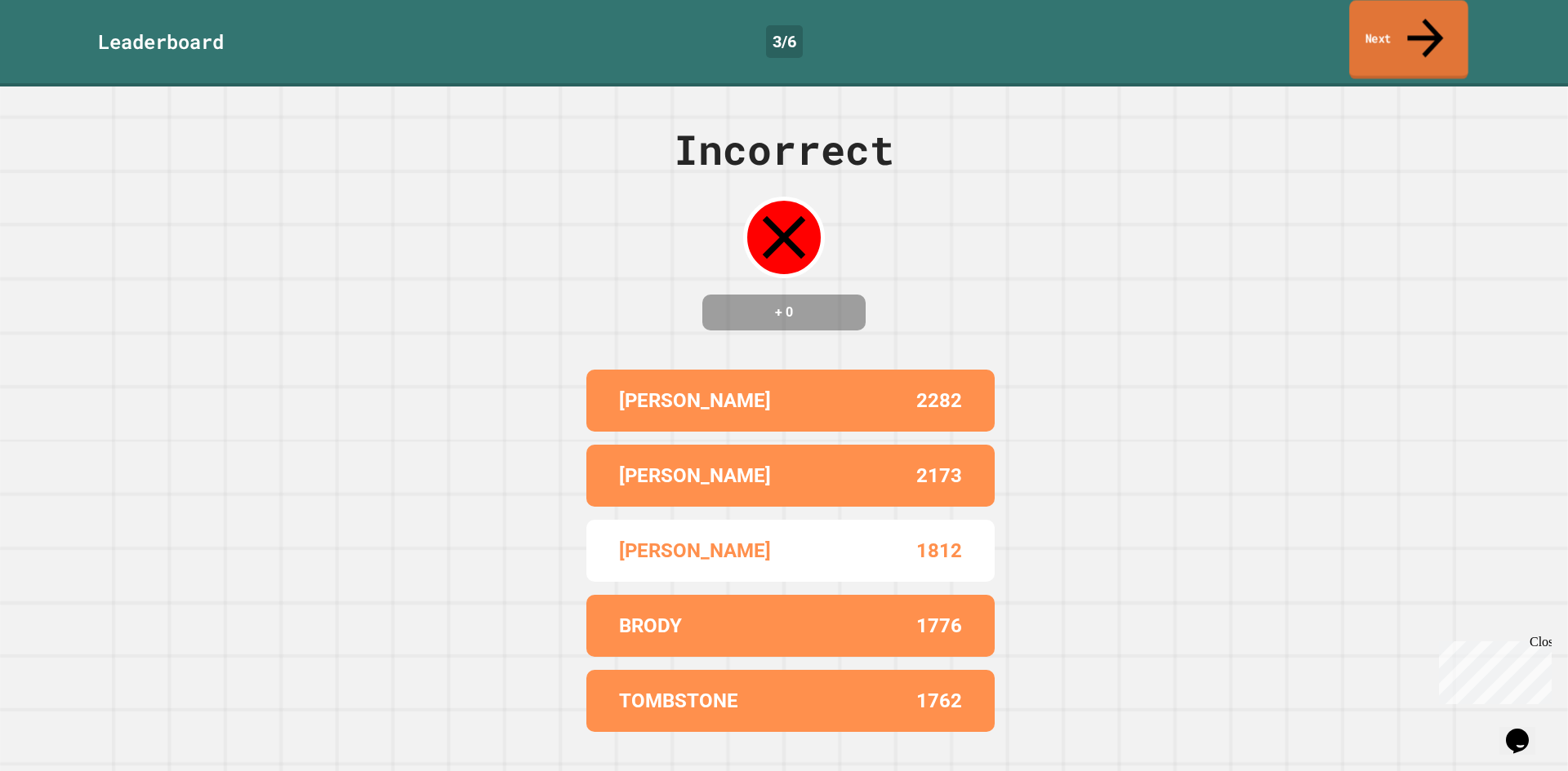
drag, startPoint x: 1379, startPoint y: 13, endPoint x: 1374, endPoint y: 32, distance: 19.6
click at [1379, 19] on link "Next" at bounding box center [1409, 39] width 119 height 79
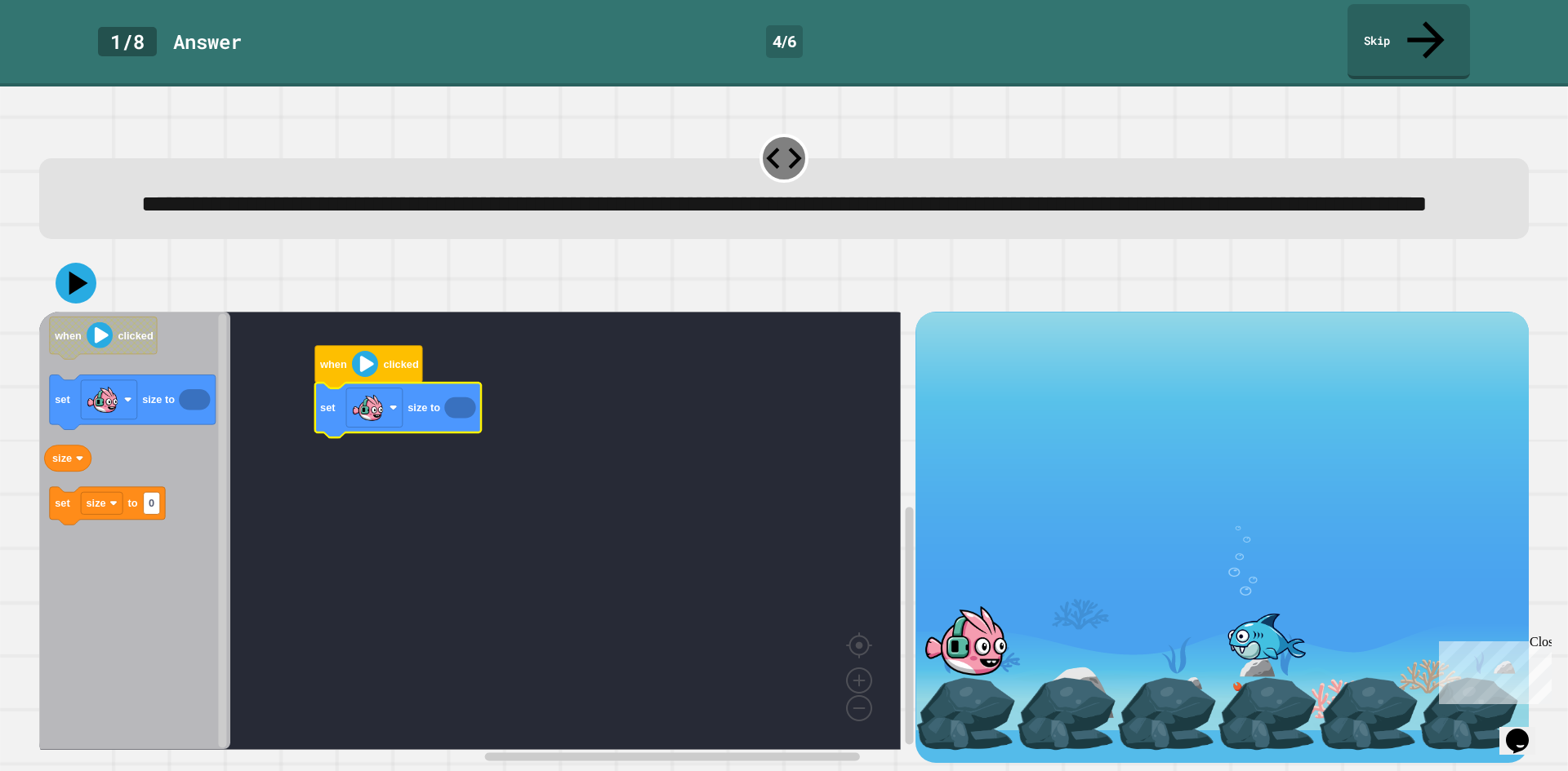
click at [456, 417] on icon "Blockly Workspace" at bounding box center [460, 408] width 31 height 21
click at [473, 415] on icon "Blockly Workspace" at bounding box center [468, 405] width 48 height 26
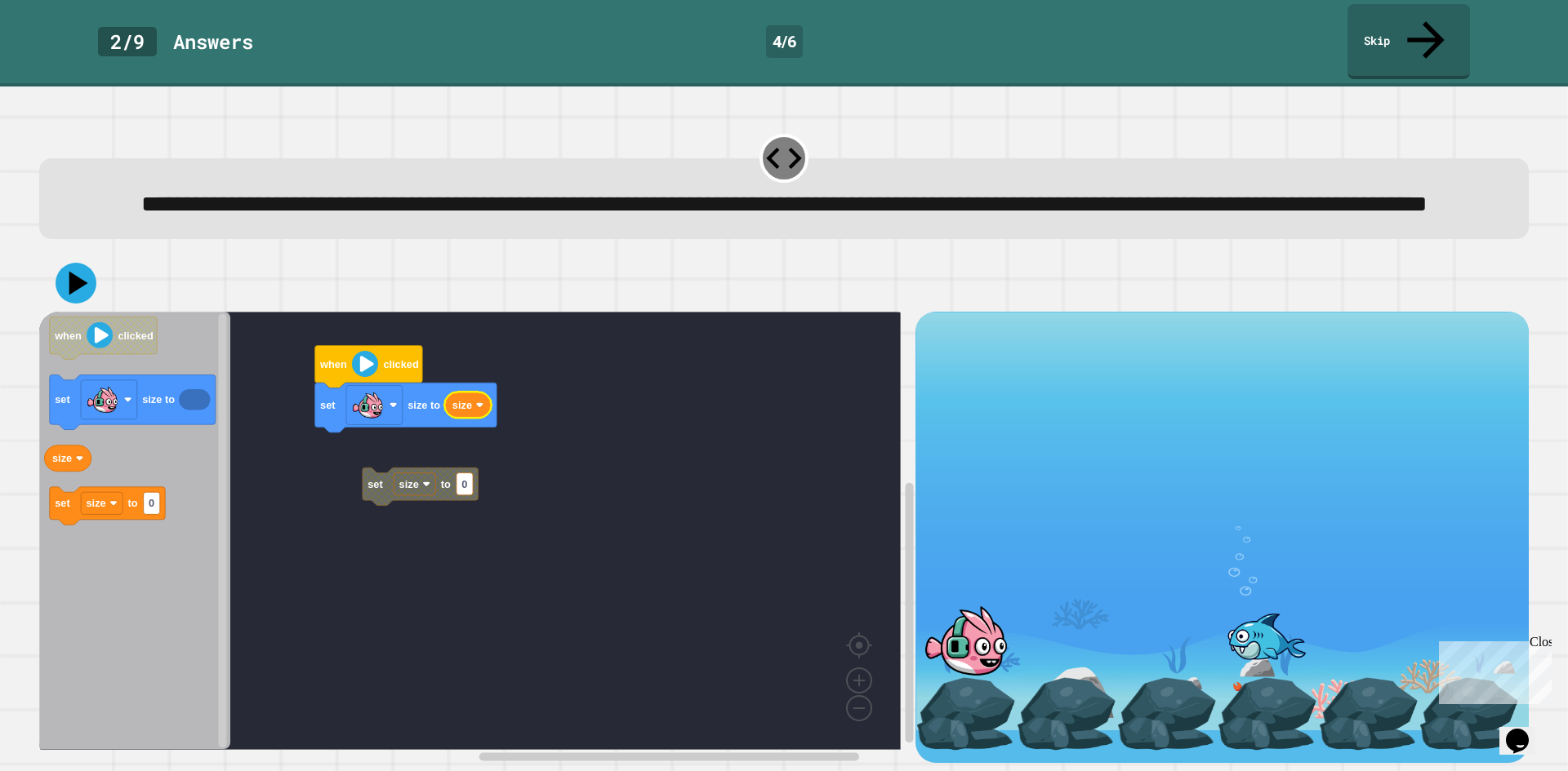
click at [431, 521] on rect "Blockly Workspace" at bounding box center [470, 530] width 861 height 438
click at [419, 455] on rect "Blockly Workspace" at bounding box center [417, 443] width 17 height 22
type input "***"
click at [343, 477] on rect "Blockly Workspace" at bounding box center [470, 530] width 861 height 438
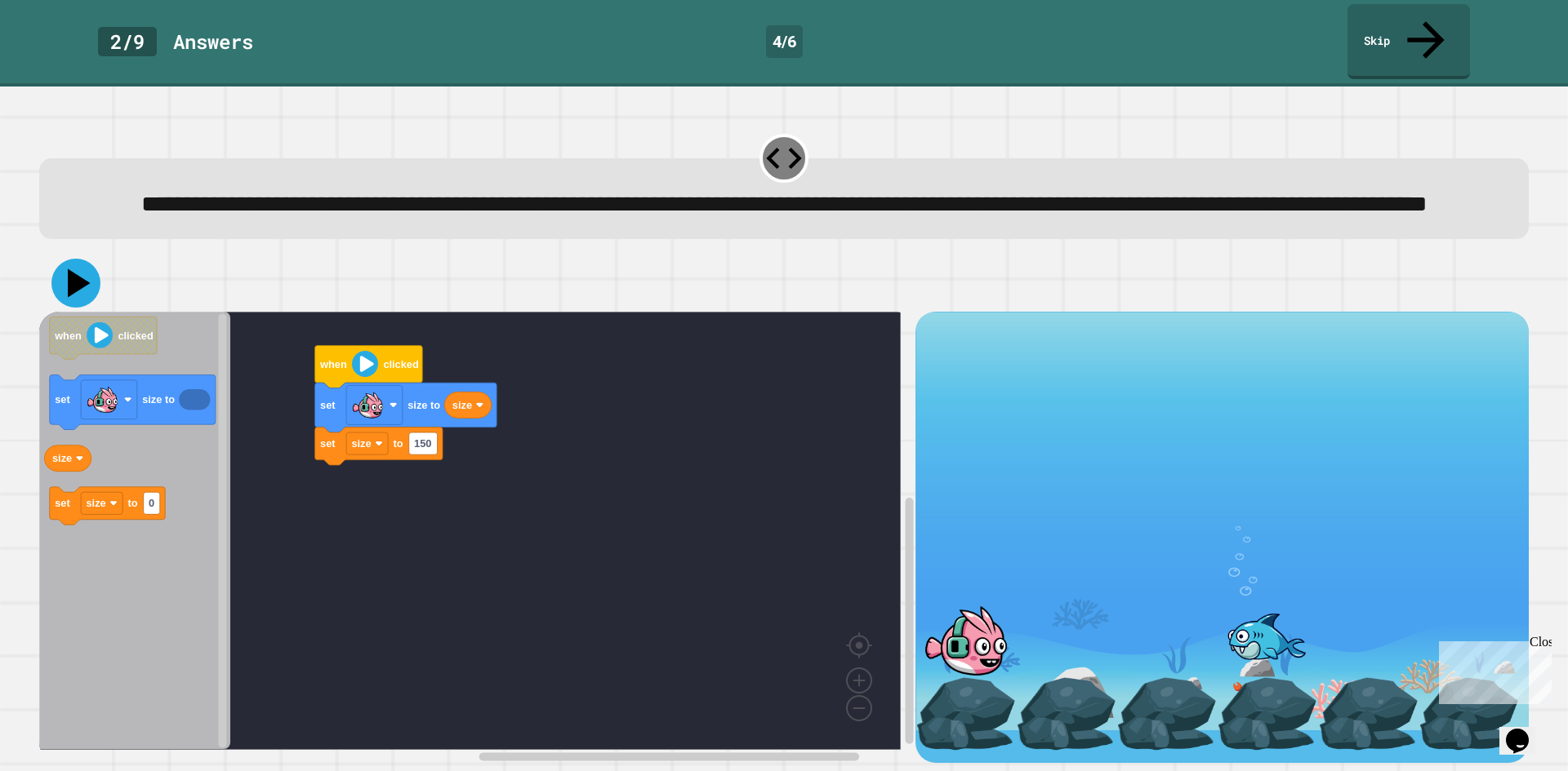
click at [77, 292] on icon at bounding box center [78, 283] width 22 height 28
click at [383, 446] on rect "Blockly Workspace" at bounding box center [367, 443] width 42 height 22
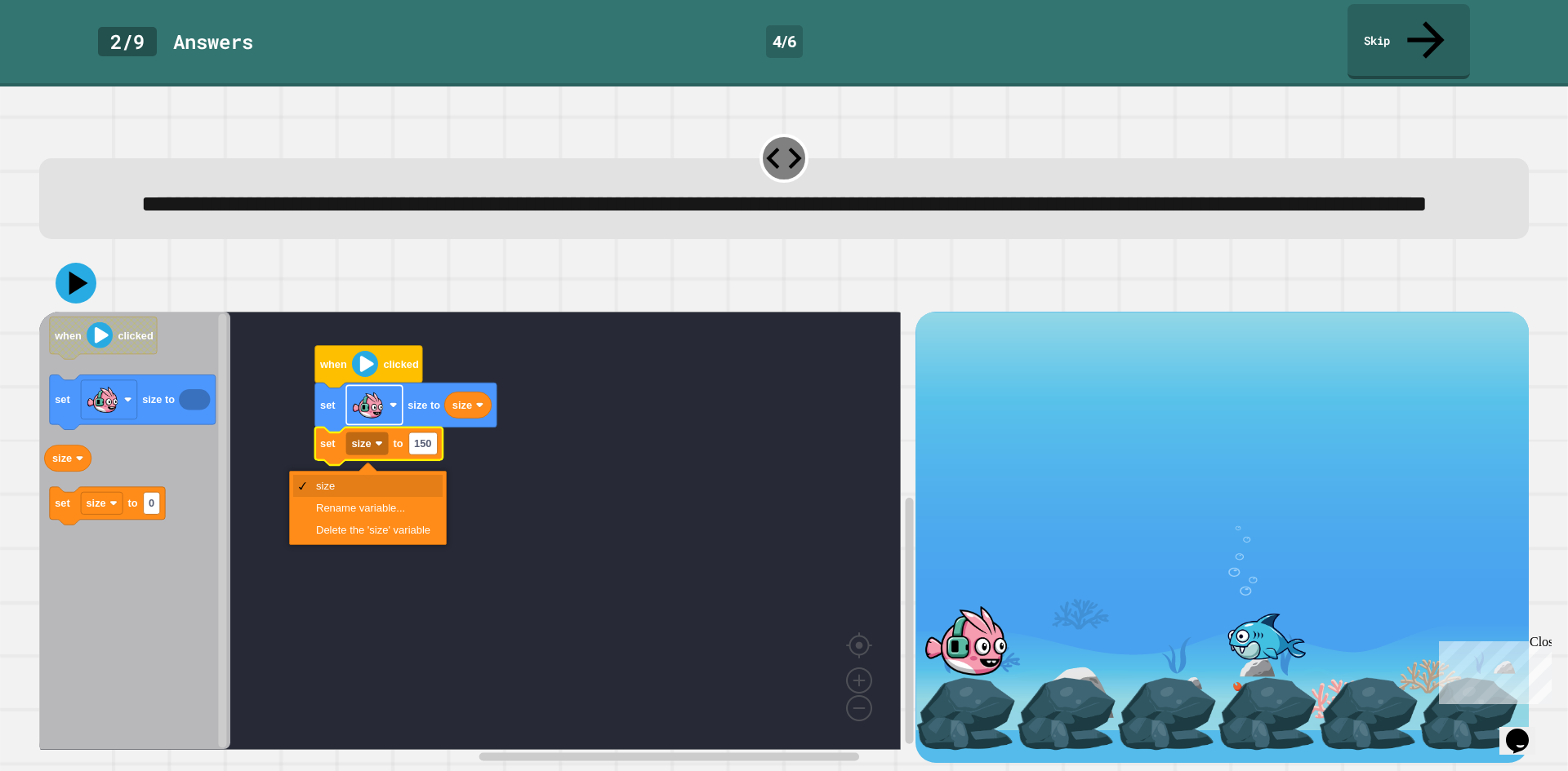
click at [375, 413] on image "Blockly Workspace" at bounding box center [367, 405] width 32 height 32
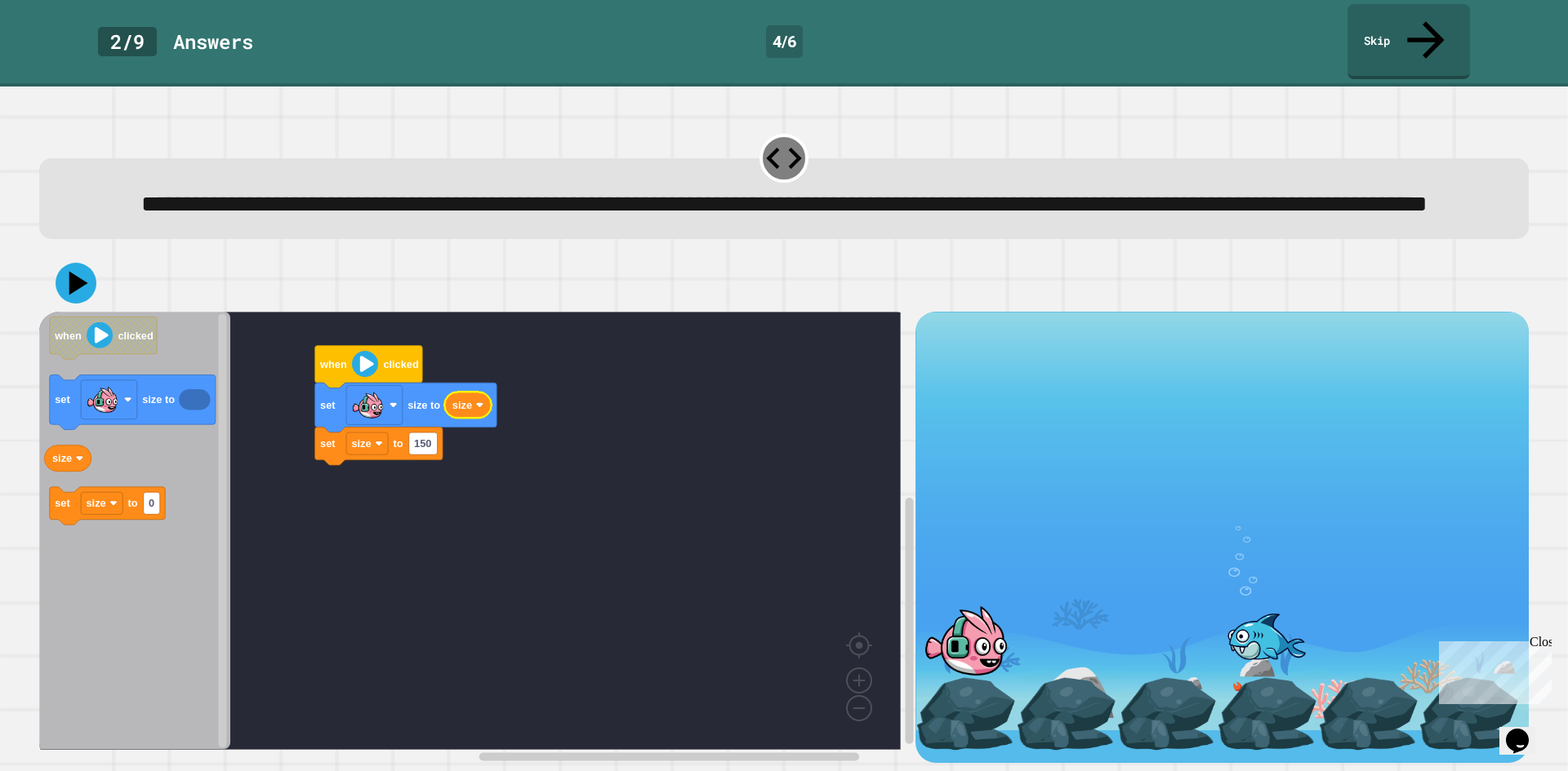
click at [431, 538] on rect "Blockly Workspace" at bounding box center [470, 530] width 861 height 438
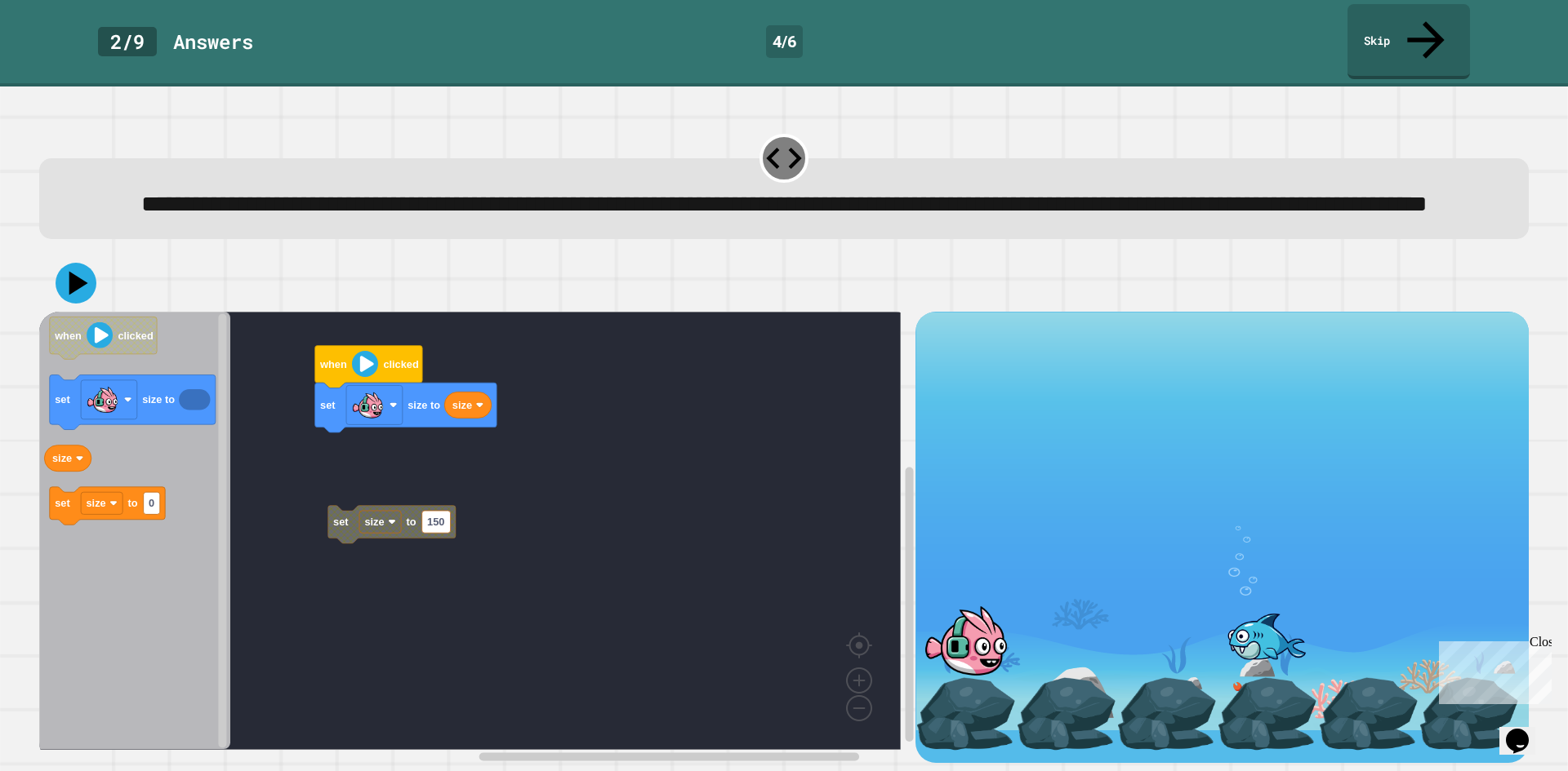
click at [387, 485] on rect "Blockly Workspace" at bounding box center [470, 530] width 861 height 438
click at [409, 536] on g "when clicked set size to size set size to 150" at bounding box center [481, 530] width 886 height 438
click at [429, 448] on text "150" at bounding box center [423, 443] width 18 height 13
type input "***"
click at [316, 627] on rect "Blockly Workspace" at bounding box center [470, 530] width 861 height 438
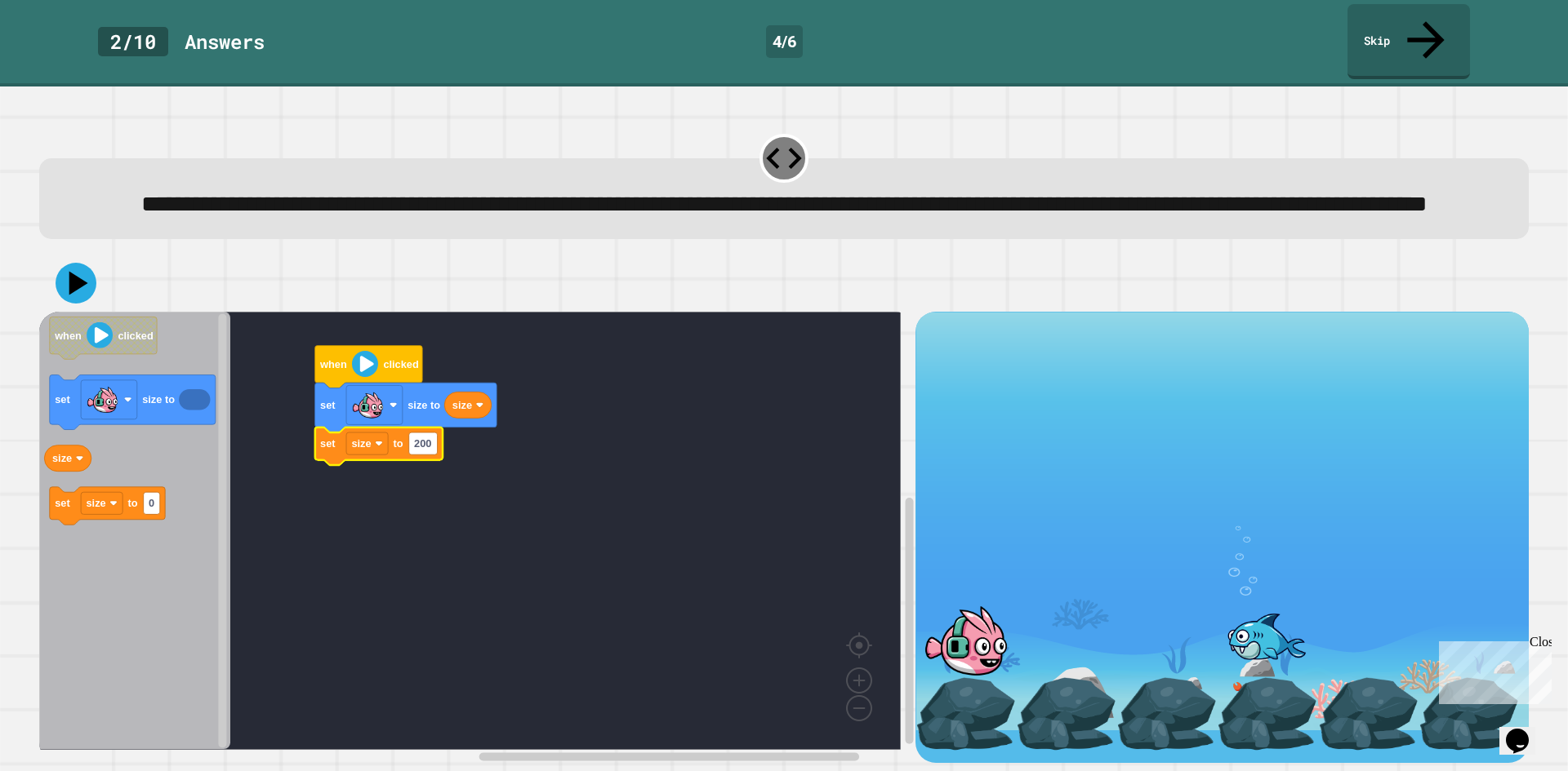
click at [49, 271] on div at bounding box center [783, 283] width 1489 height 58
click at [70, 272] on icon at bounding box center [76, 283] width 49 height 49
click at [455, 475] on rect "Blockly Workspace" at bounding box center [470, 530] width 861 height 438
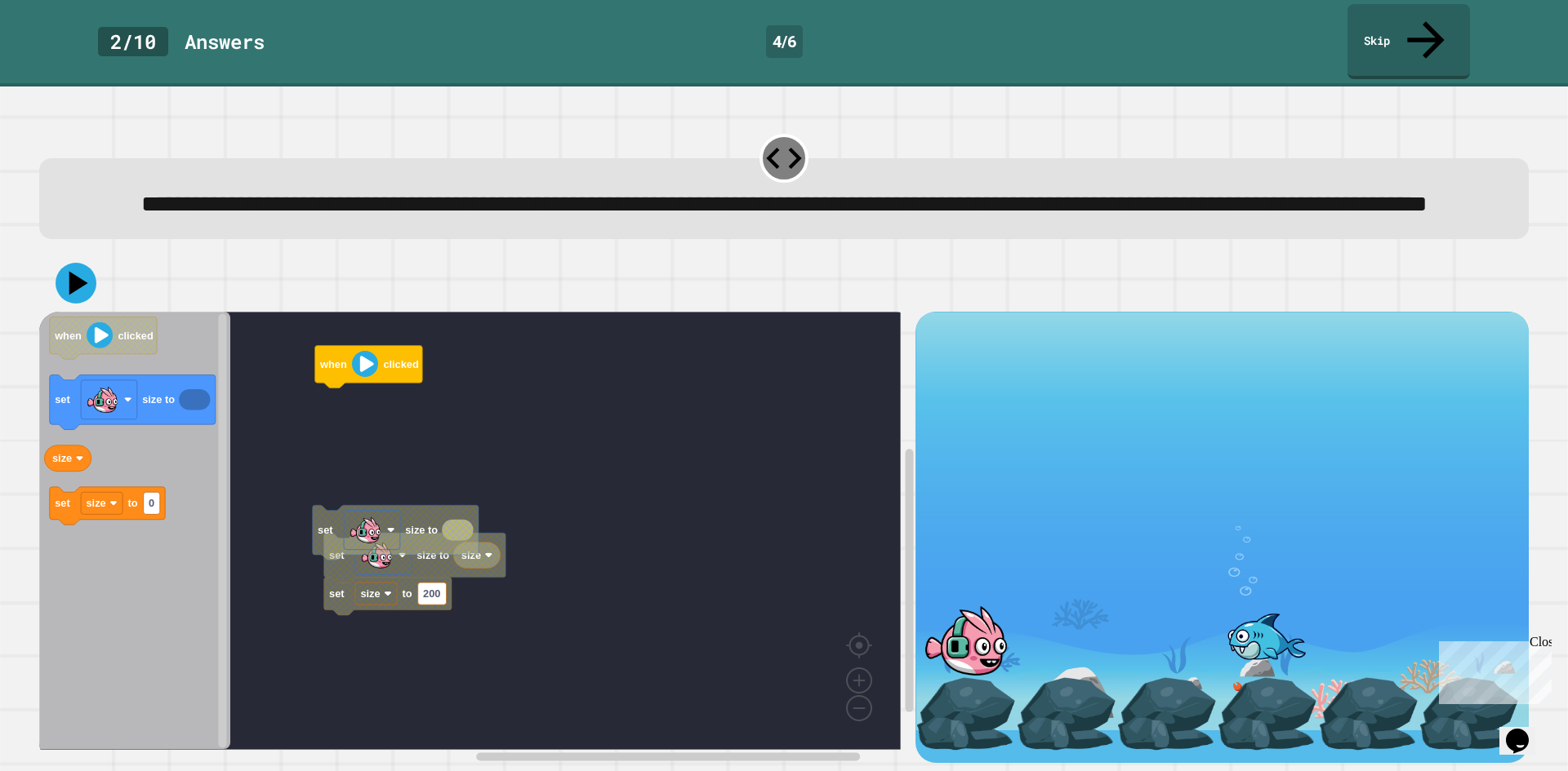
click at [438, 605] on g "when clicked set size to size set size to 200 set size to" at bounding box center [481, 530] width 886 height 438
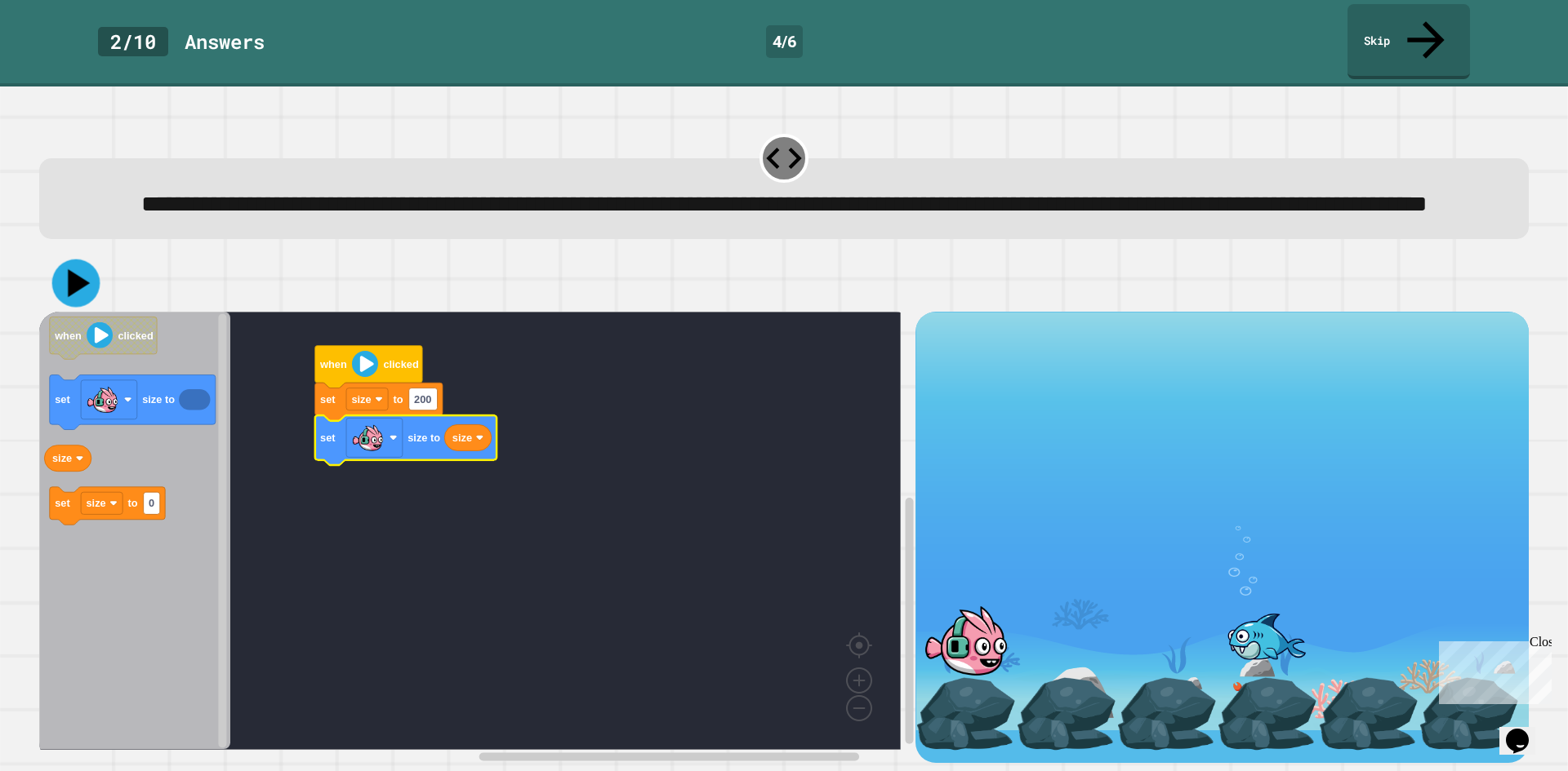
click at [82, 285] on icon at bounding box center [78, 283] width 22 height 27
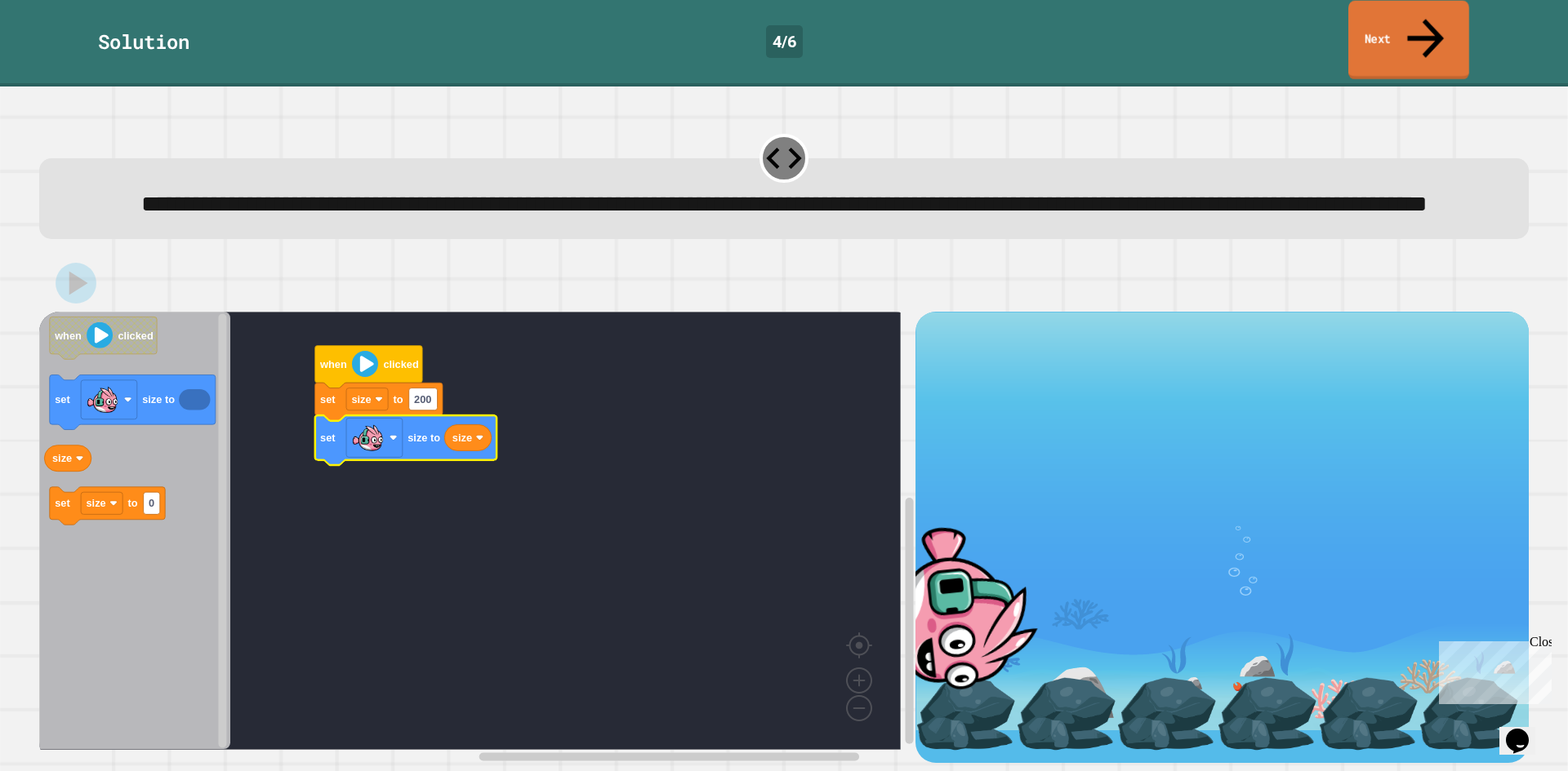
drag, startPoint x: 1442, startPoint y: 10, endPoint x: 1428, endPoint y: 8, distance: 14.1
click at [1430, 8] on link "Next" at bounding box center [1409, 40] width 121 height 79
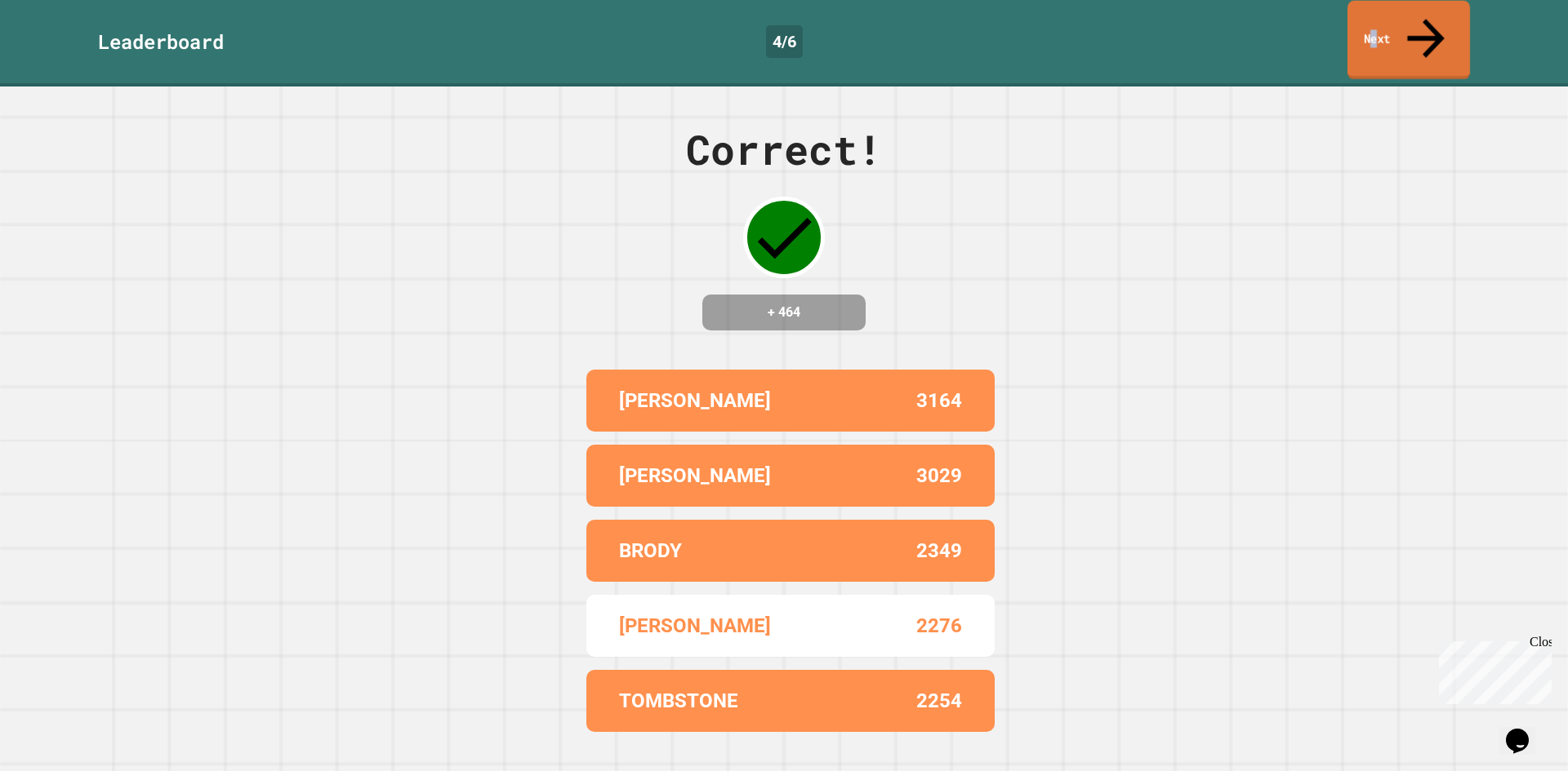
click at [1391, 20] on link "Next" at bounding box center [1408, 40] width 122 height 79
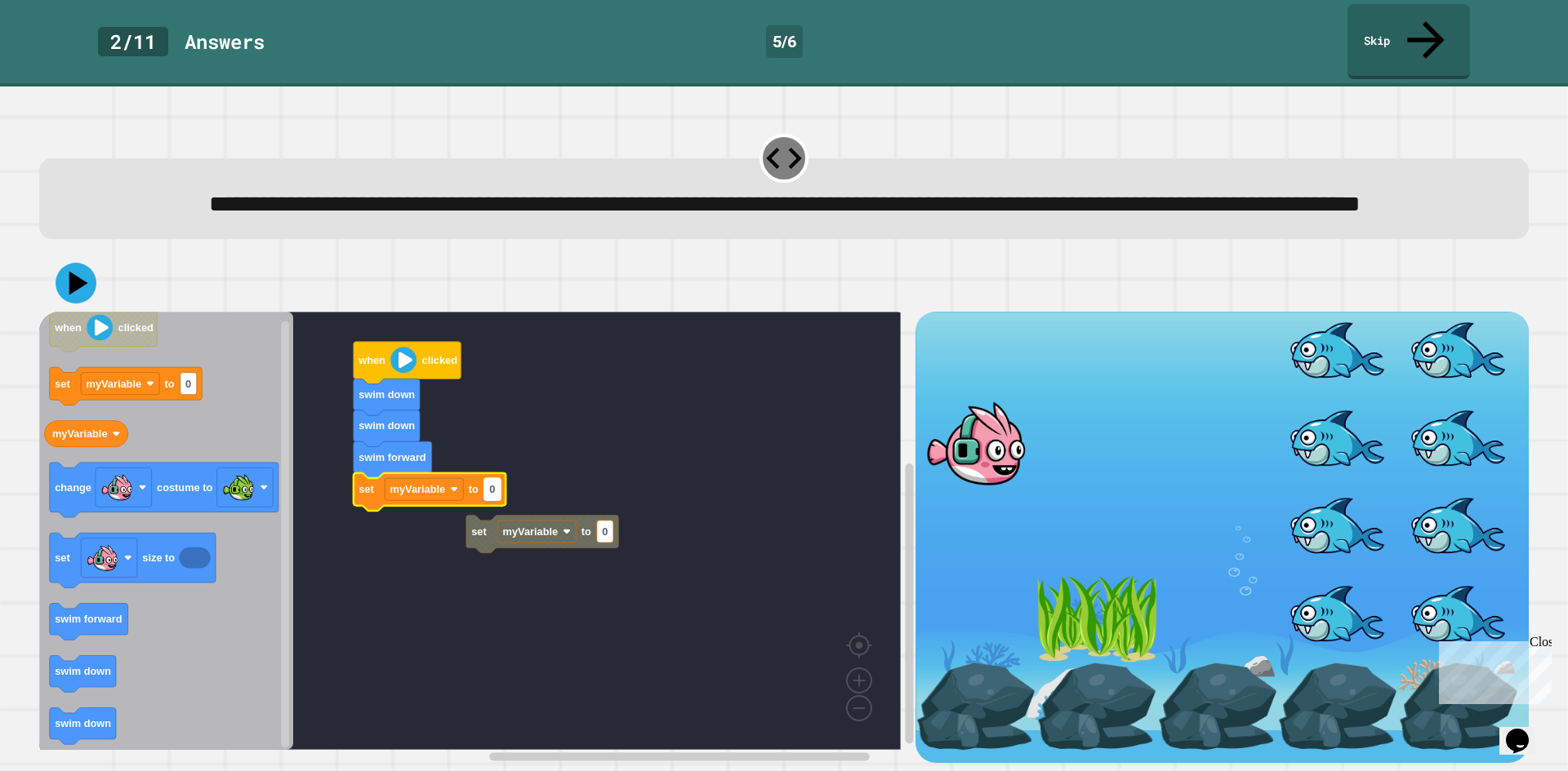
click at [500, 496] on rect "Blockly Workspace" at bounding box center [492, 489] width 17 height 22
type input "*"
type input "**"
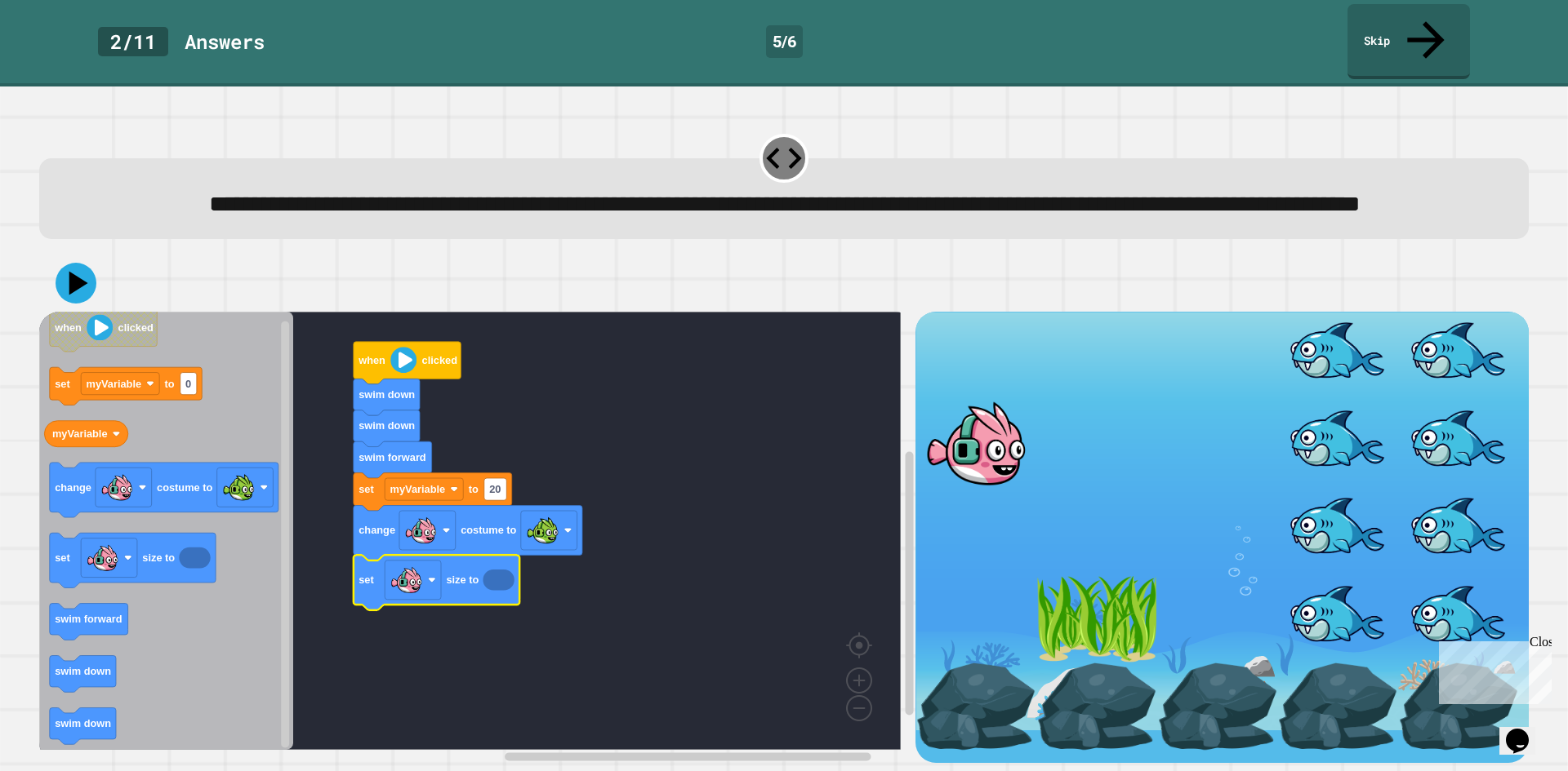
click at [506, 590] on icon "Blockly Workspace" at bounding box center [498, 581] width 31 height 21
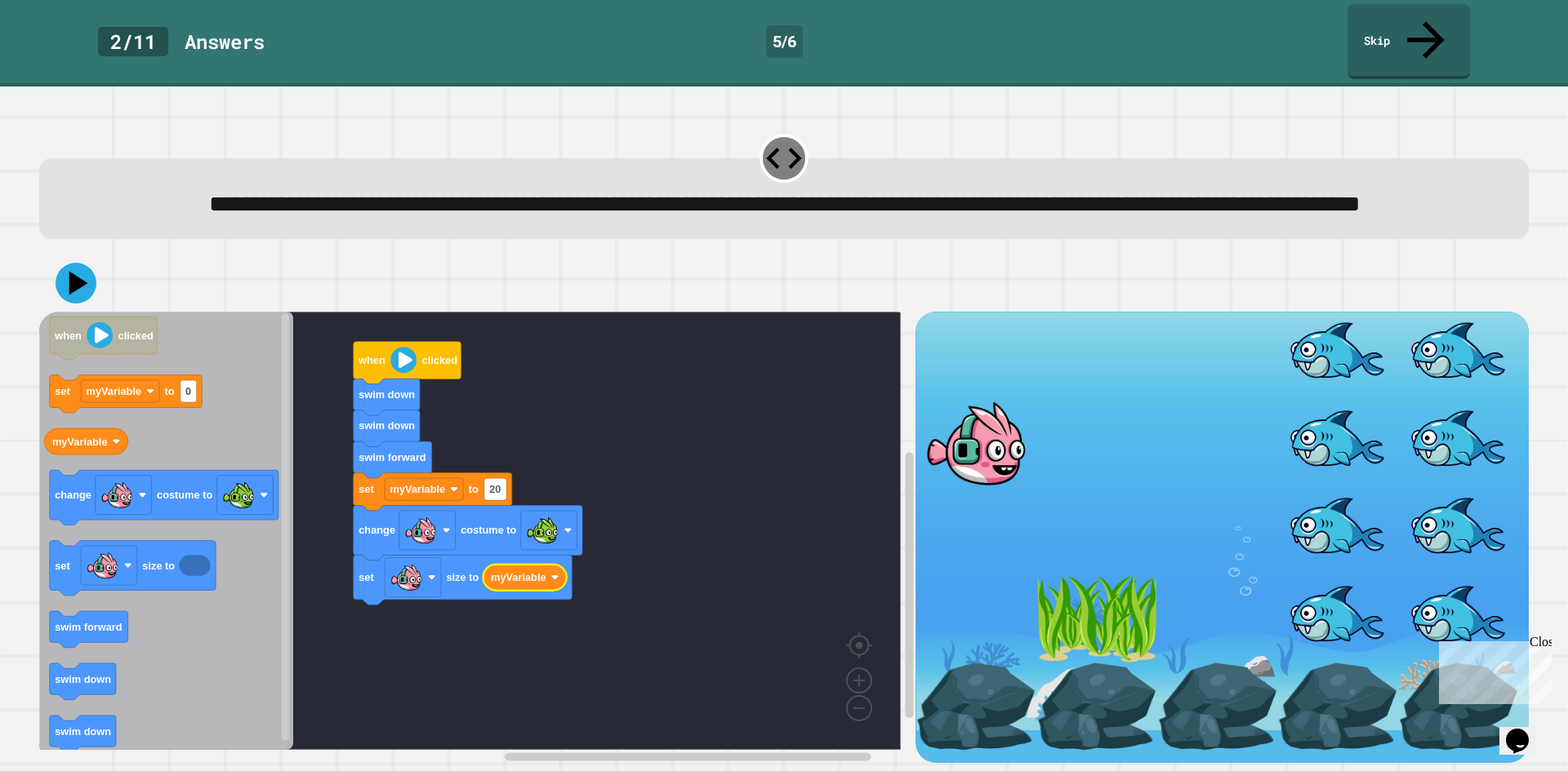
click at [519, 584] on text "myVariable" at bounding box center [518, 577] width 56 height 13
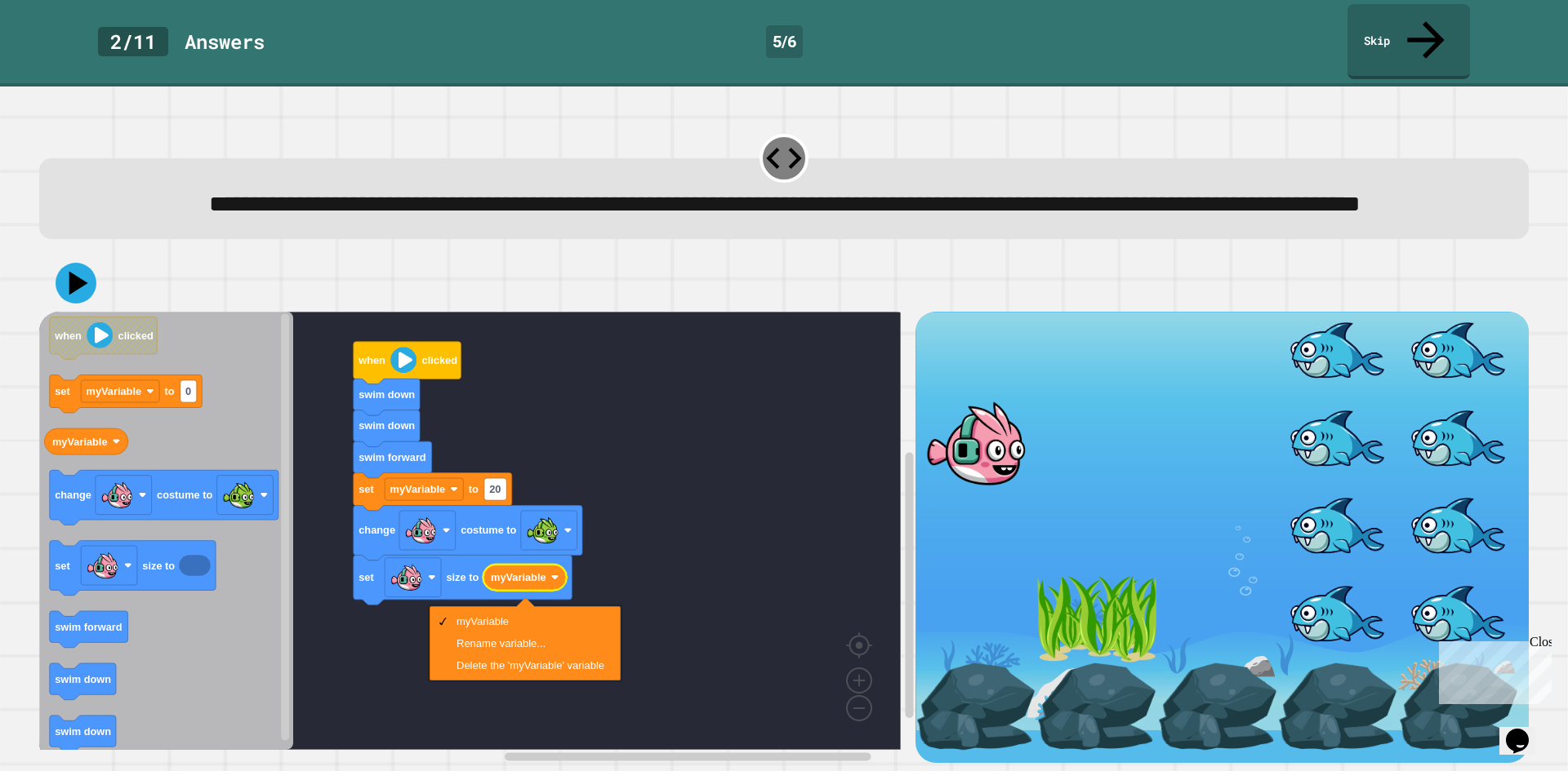
click at [392, 681] on rect "Blockly Workspace" at bounding box center [470, 530] width 861 height 438
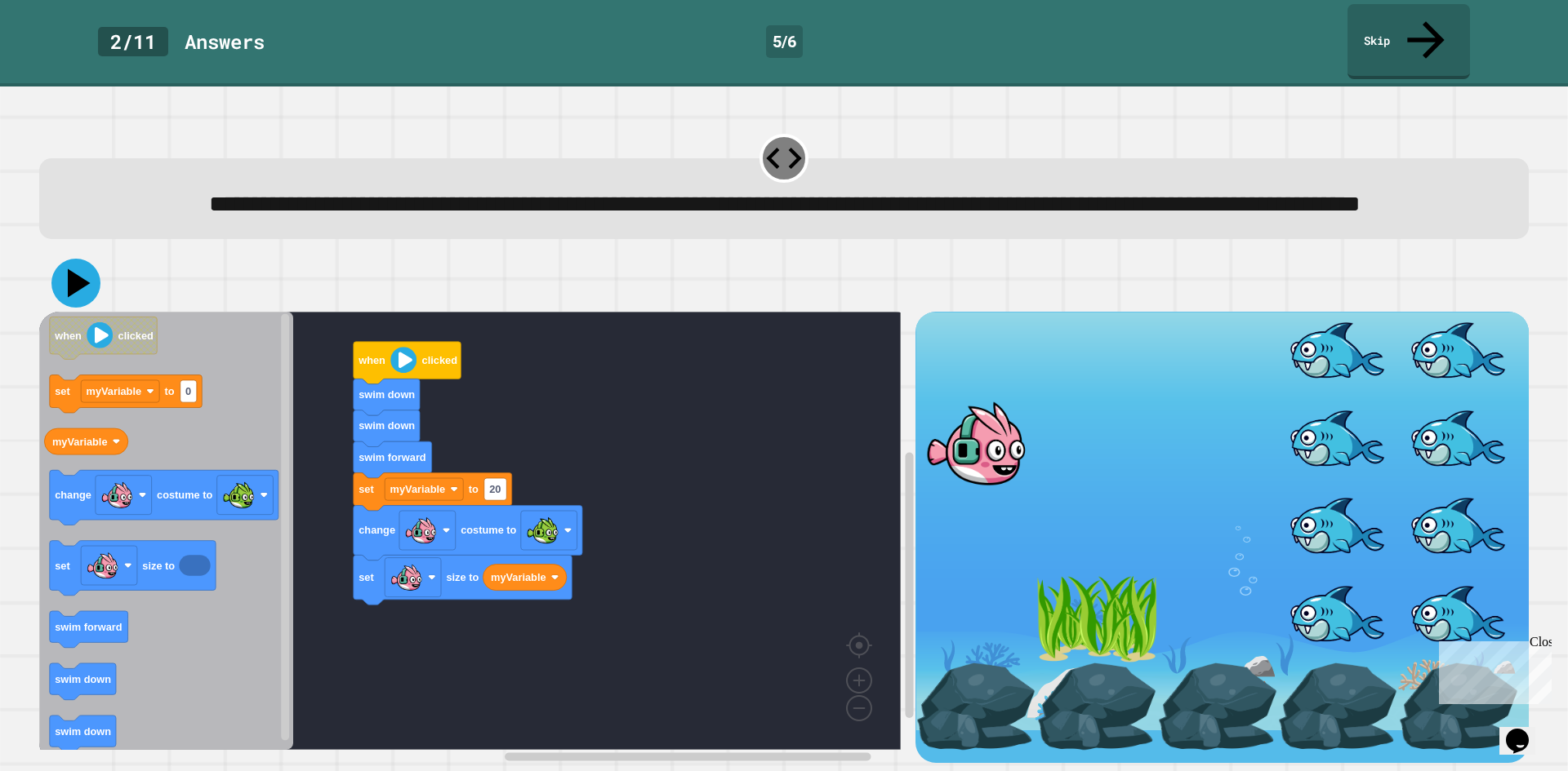
click at [56, 281] on button at bounding box center [76, 283] width 49 height 49
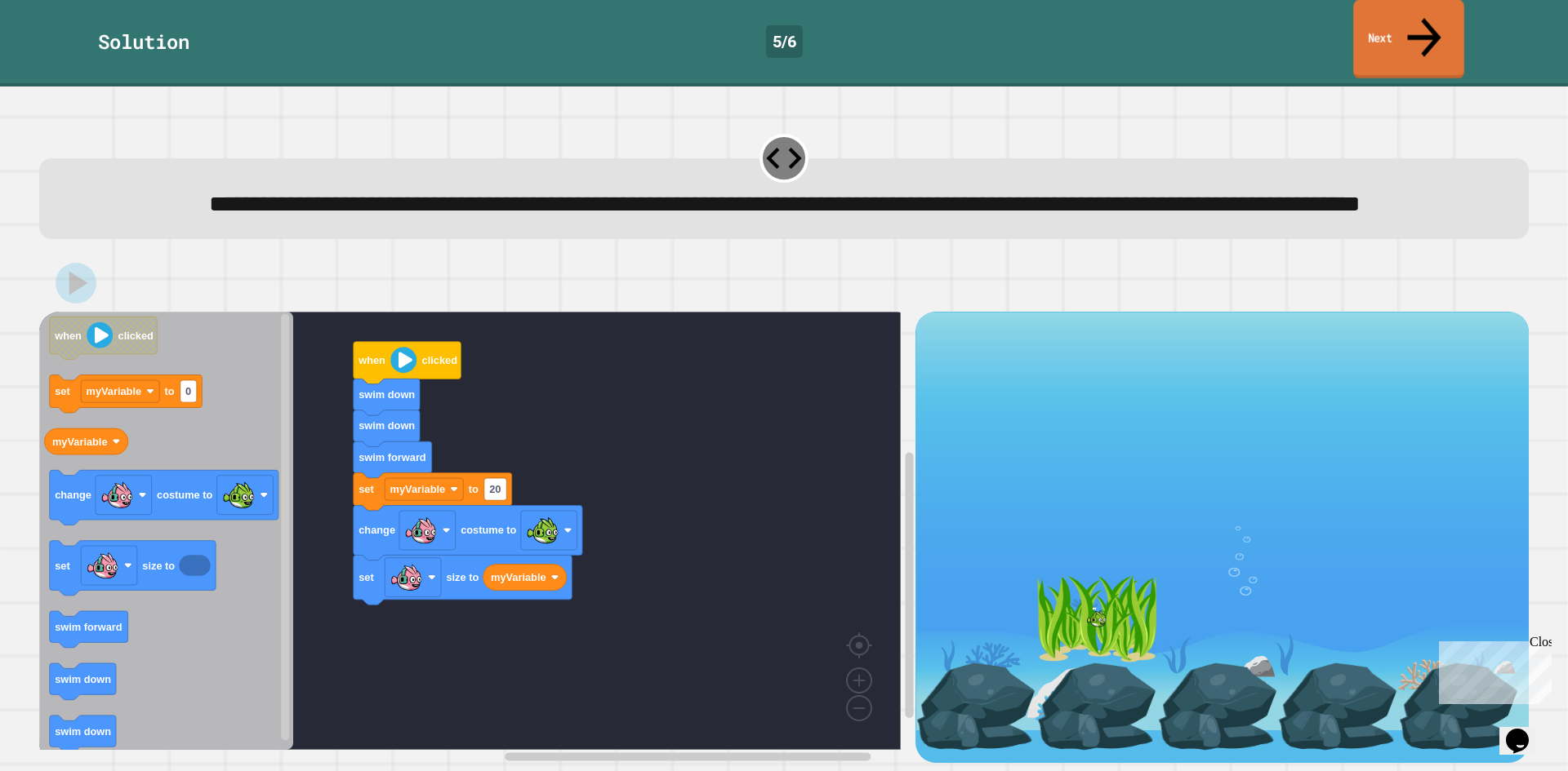
click at [1437, 4] on link "Next" at bounding box center [1409, 39] width 111 height 79
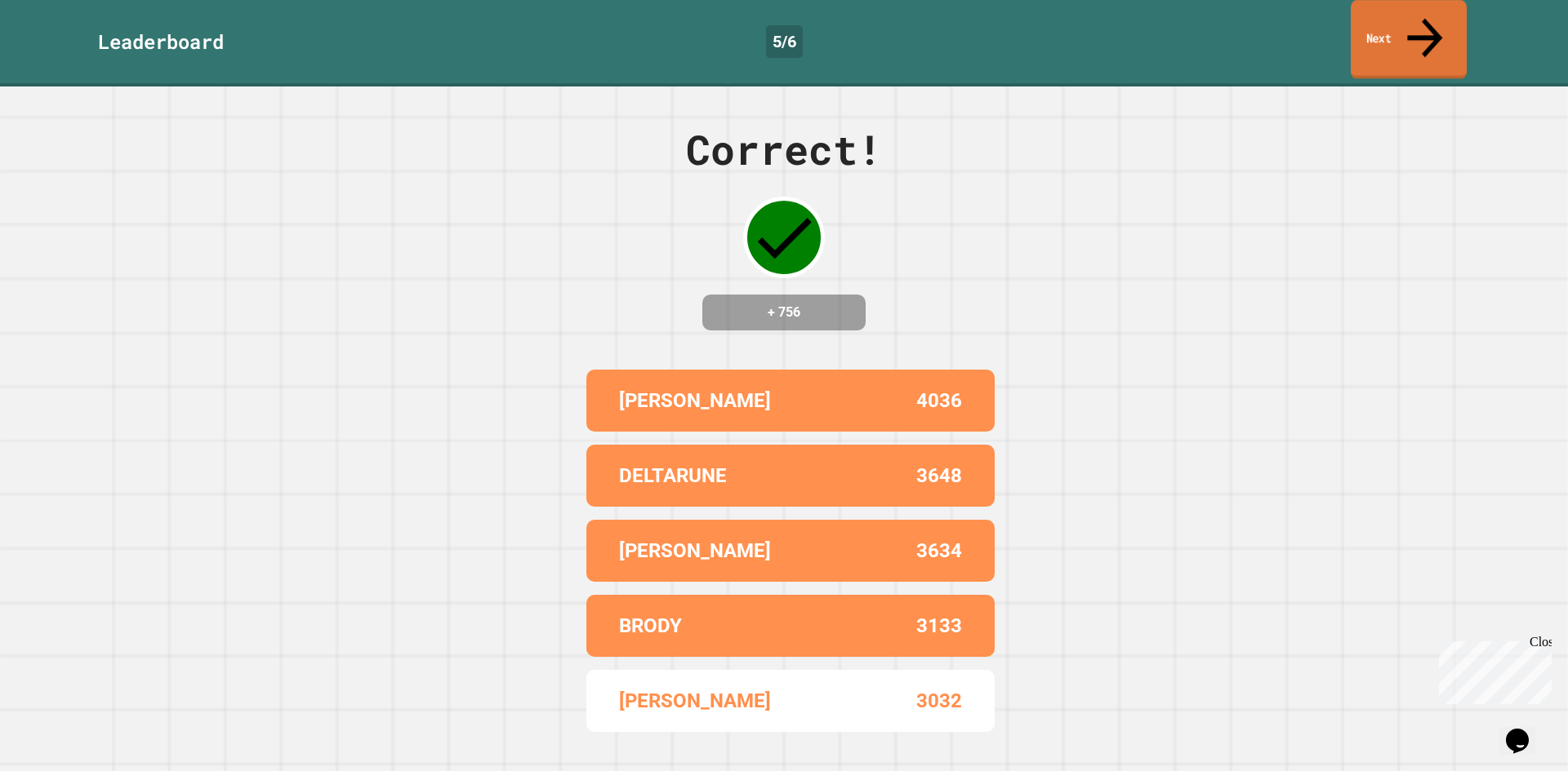
click at [1423, 18] on icon at bounding box center [1425, 37] width 53 height 58
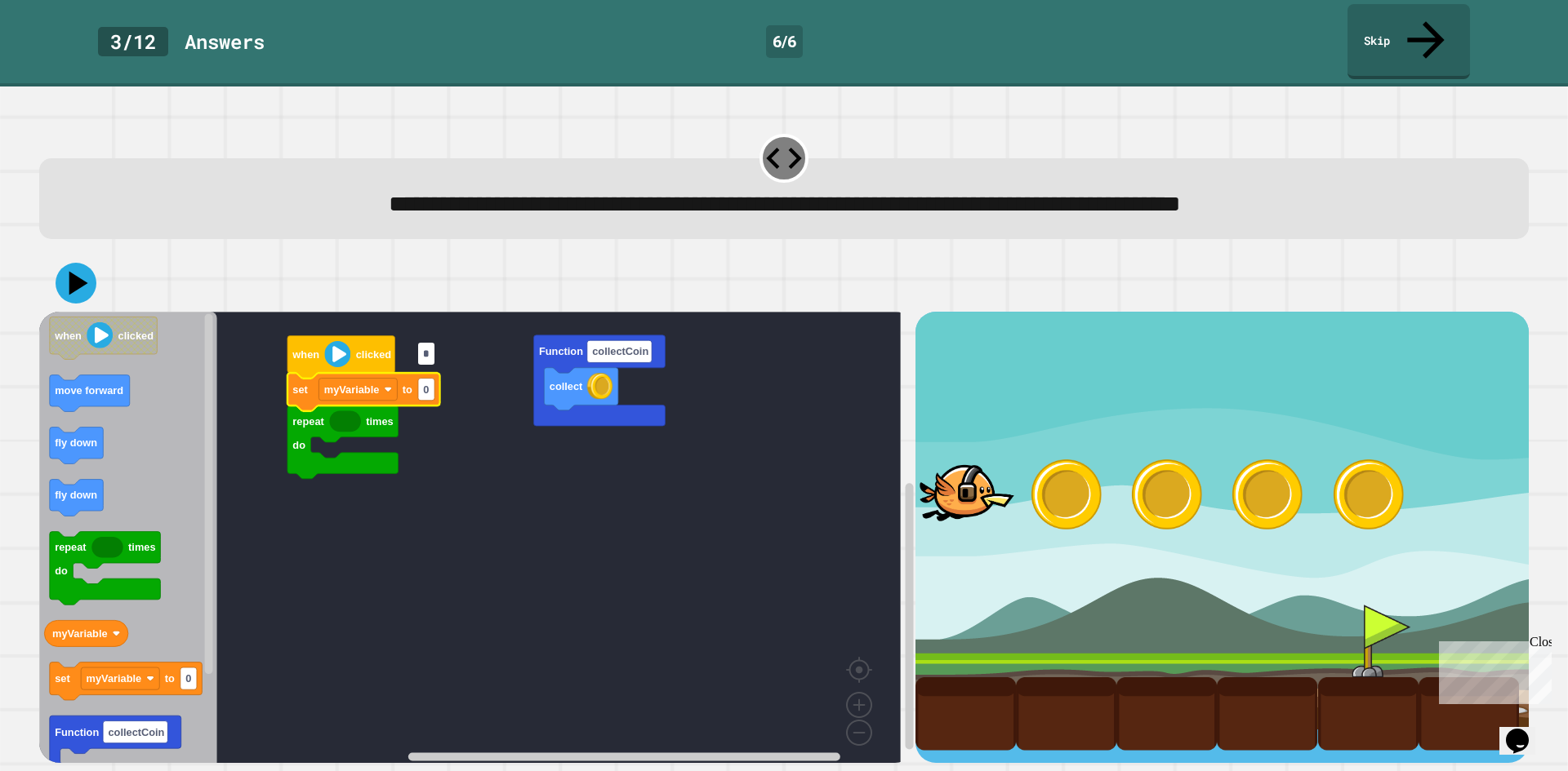
type input "*"
click at [361, 516] on rect "Blockly Workspace" at bounding box center [470, 543] width 861 height 463
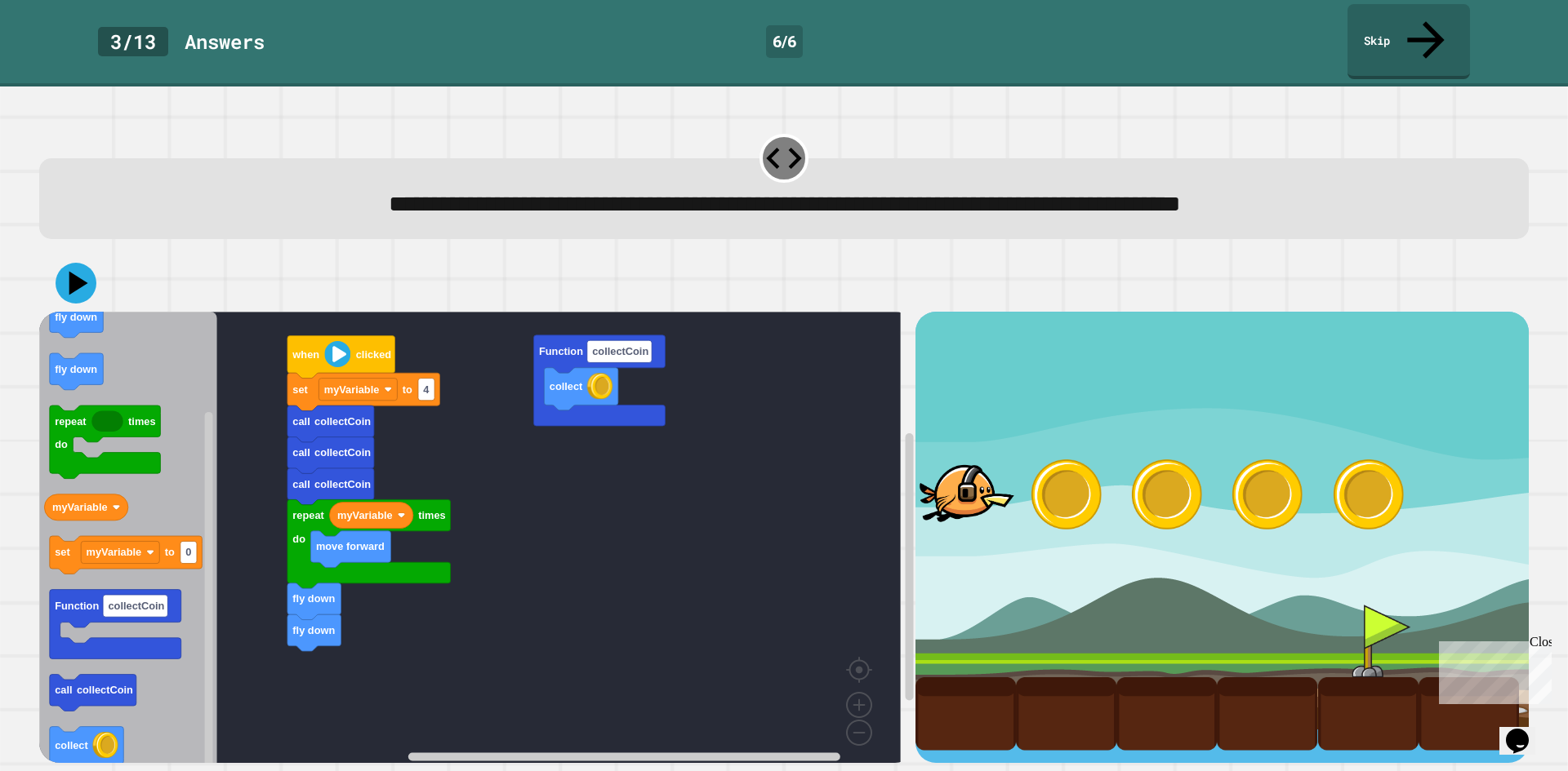
click at [299, 570] on div "collect Function collectCoin when clicked set myVariable to 4 call collectCoin …" at bounding box center [476, 537] width 876 height 451
click at [70, 261] on icon at bounding box center [75, 283] width 46 height 46
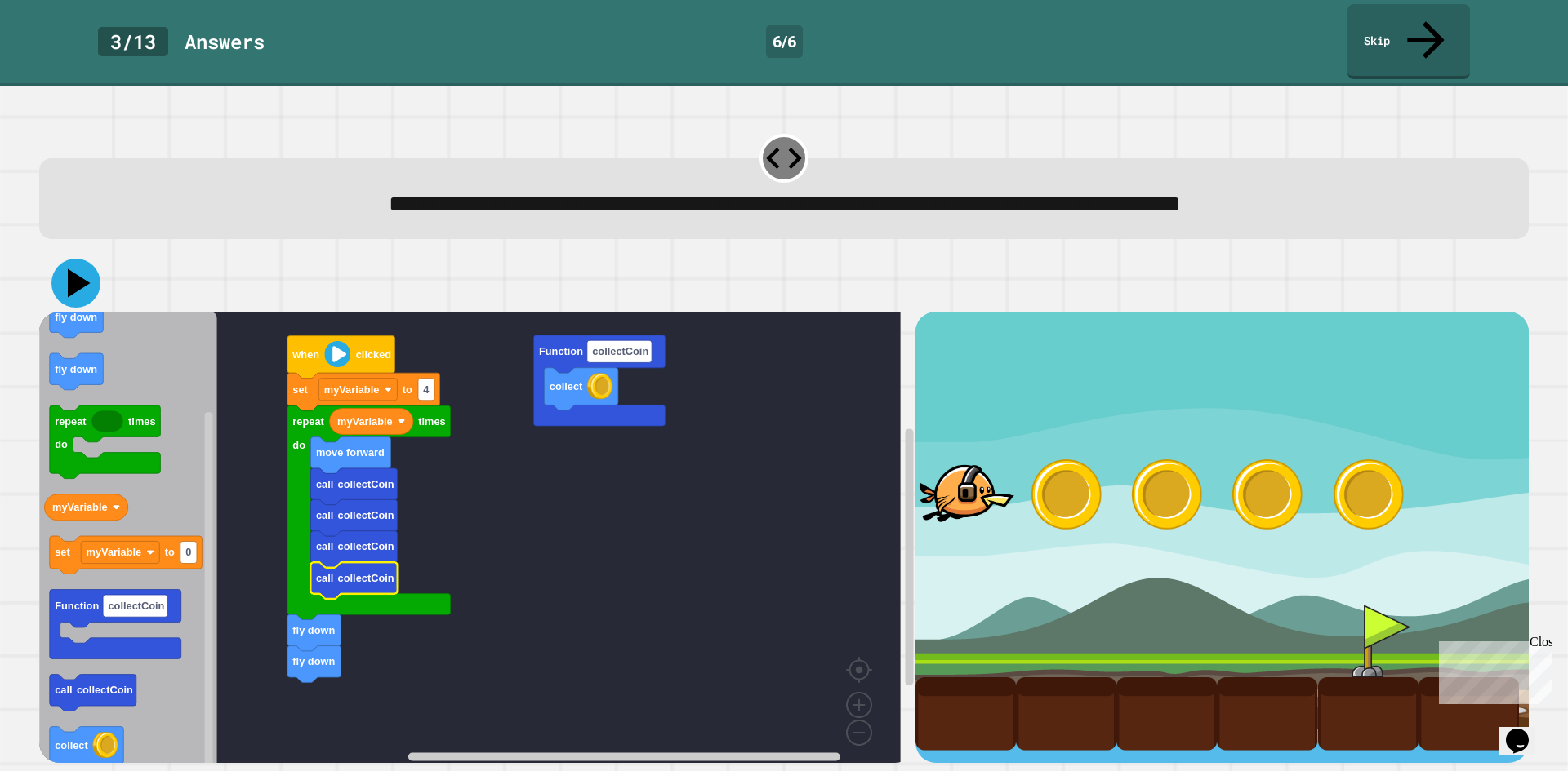
drag, startPoint x: 90, startPoint y: 251, endPoint x: 64, endPoint y: 262, distance: 28.2
click at [76, 259] on icon at bounding box center [76, 283] width 49 height 49
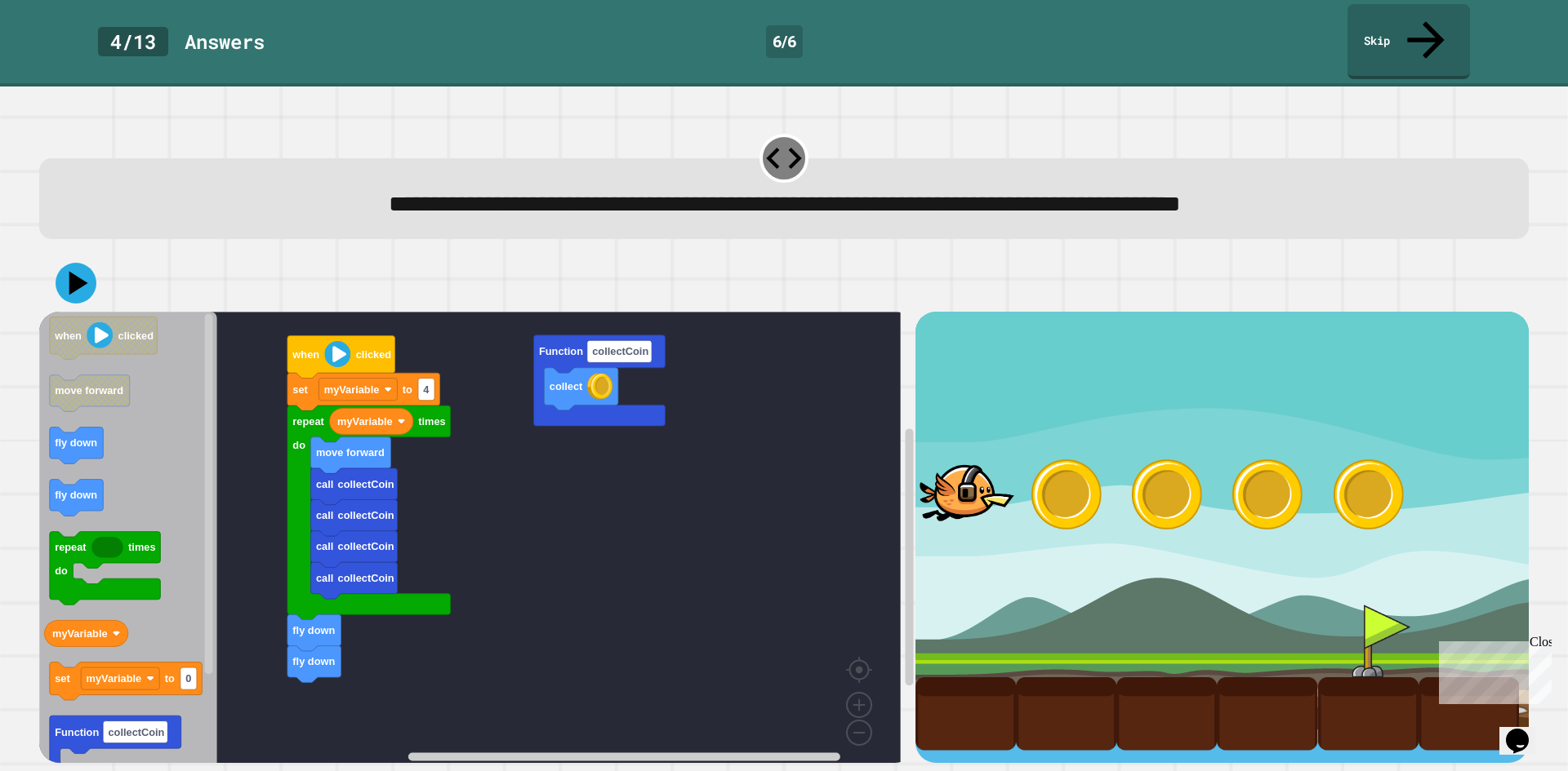
click at [251, 476] on div "collect Function collectCoin when clicked set myVariable to 4 repeat times do m…" at bounding box center [476, 537] width 876 height 451
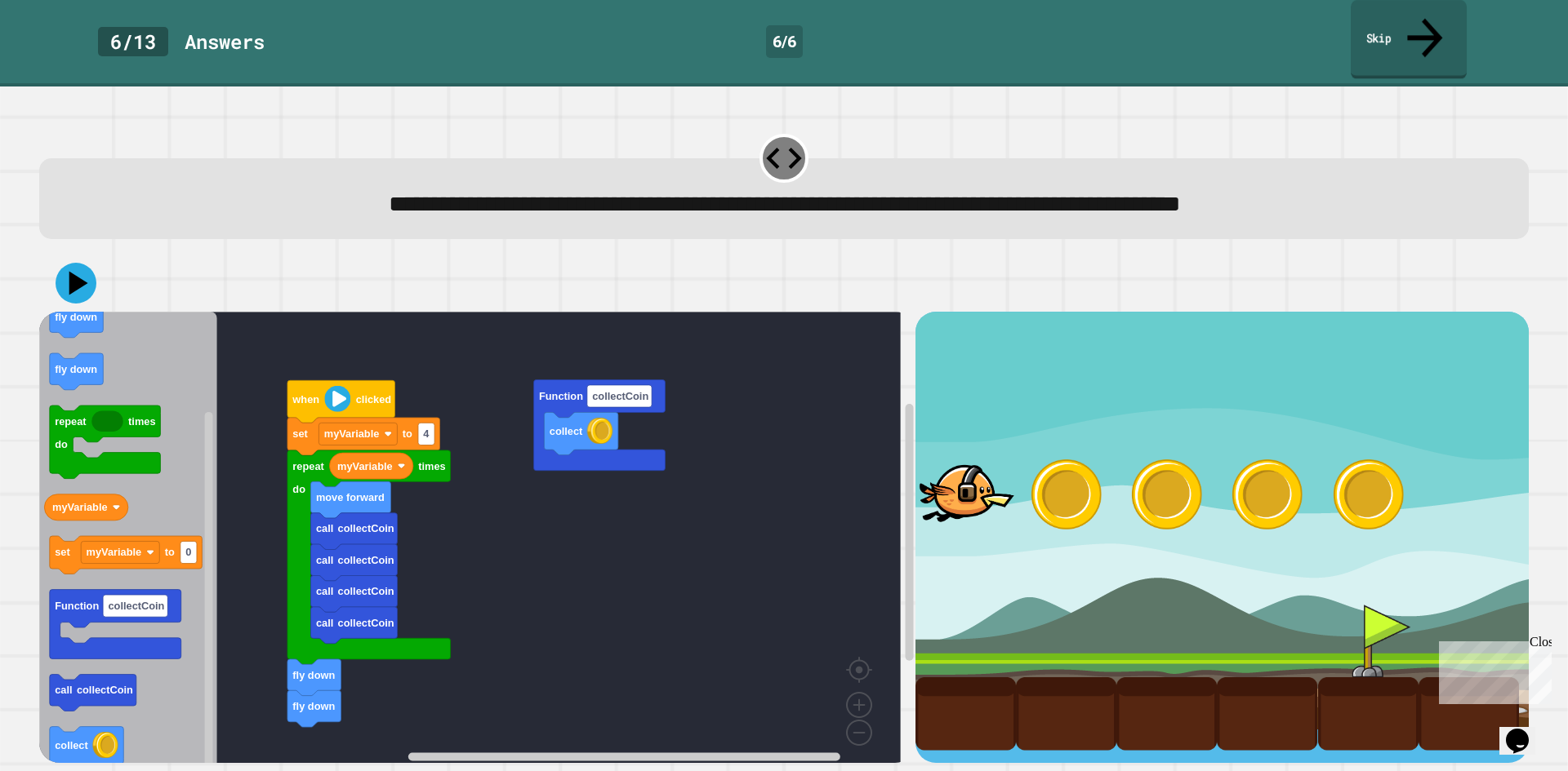
click at [1379, 27] on link "Skip" at bounding box center [1408, 39] width 116 height 79
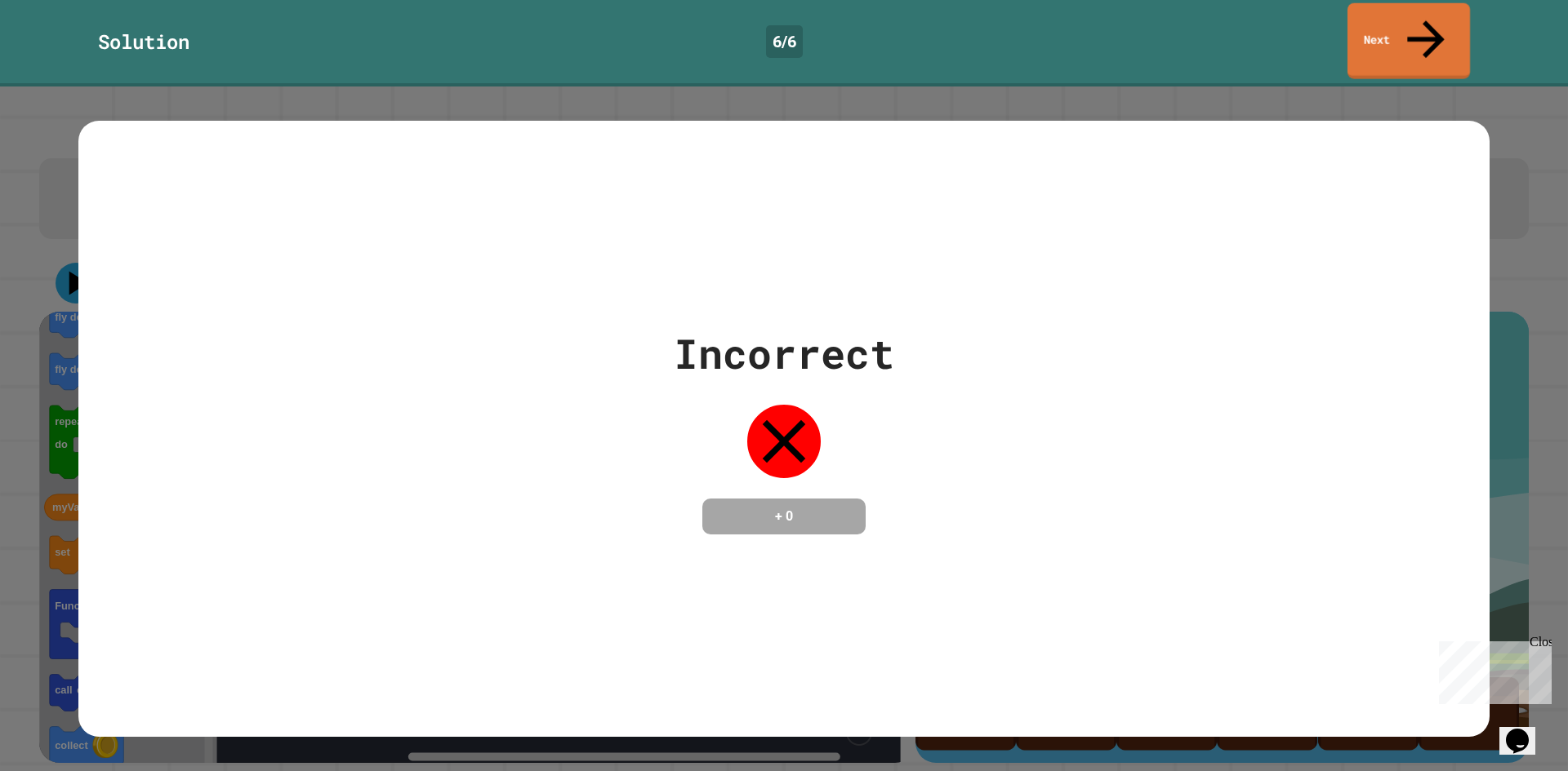
click at [1396, 33] on link "Next" at bounding box center [1408, 41] width 122 height 76
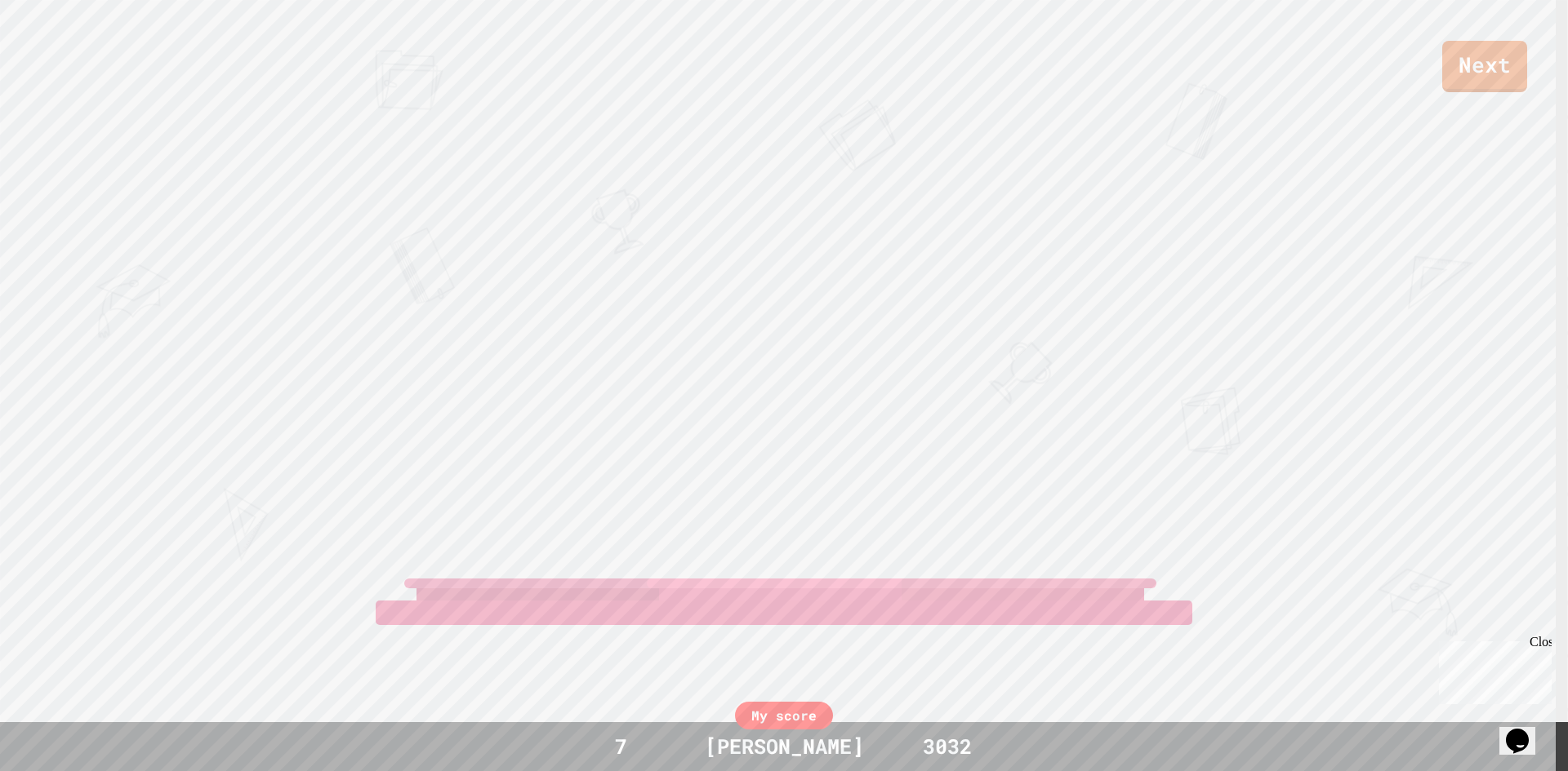
click at [1442, 72] on div "Next" at bounding box center [784, 46] width 1568 height 92
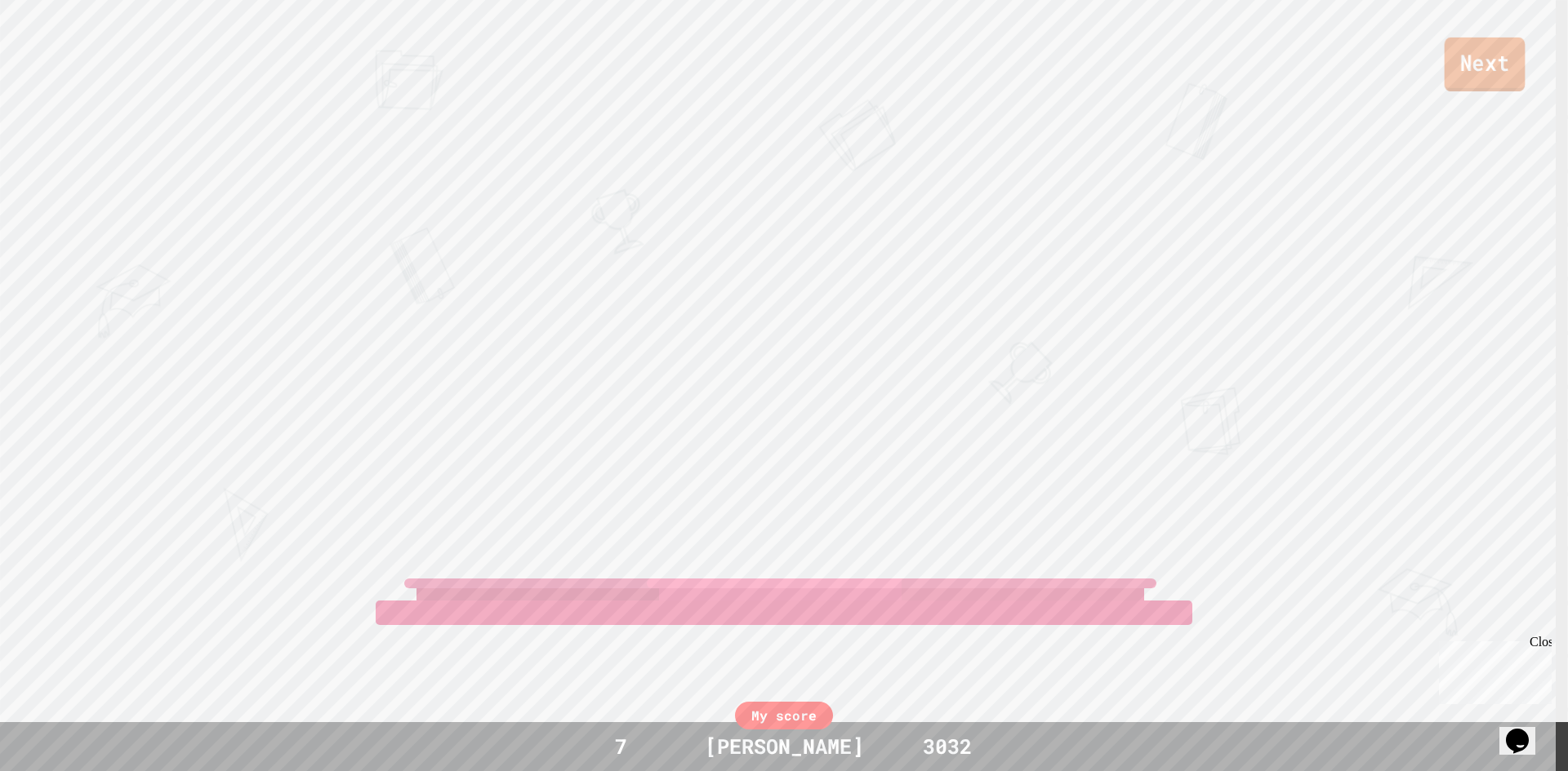
click at [1449, 72] on link "Next" at bounding box center [1484, 63] width 81 height 54
